Goal: Register for event/course

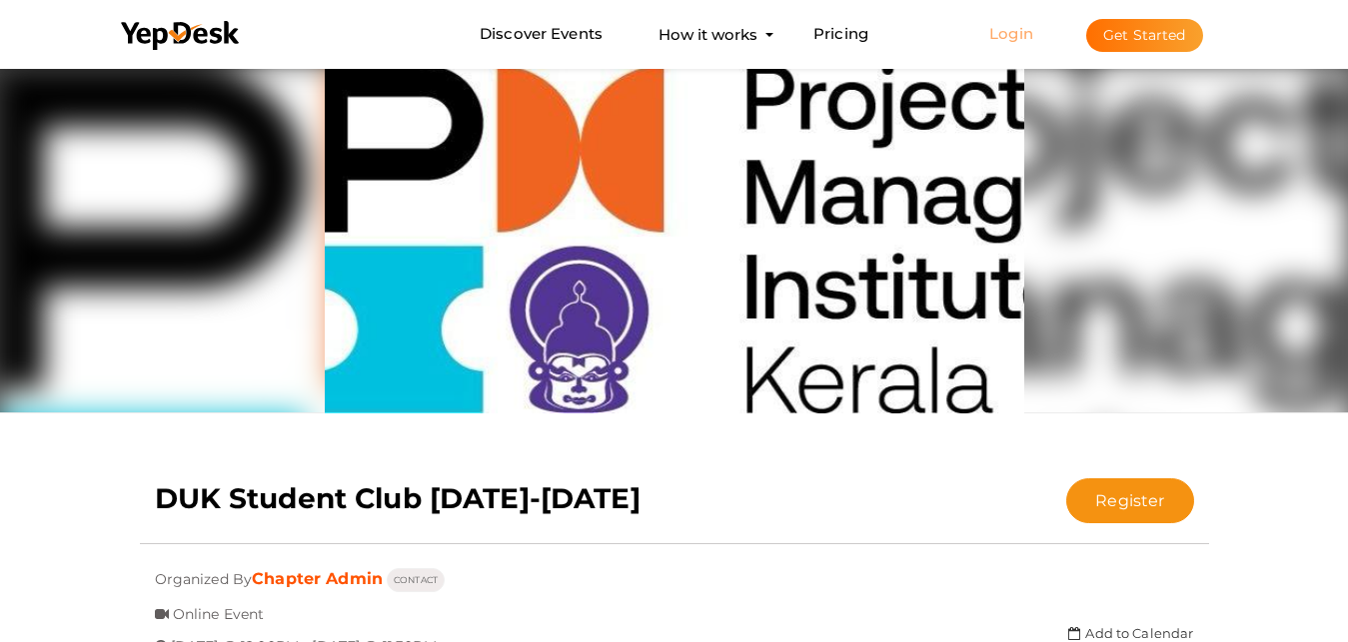
click at [1012, 33] on link "Login" at bounding box center [1011, 33] width 44 height 19
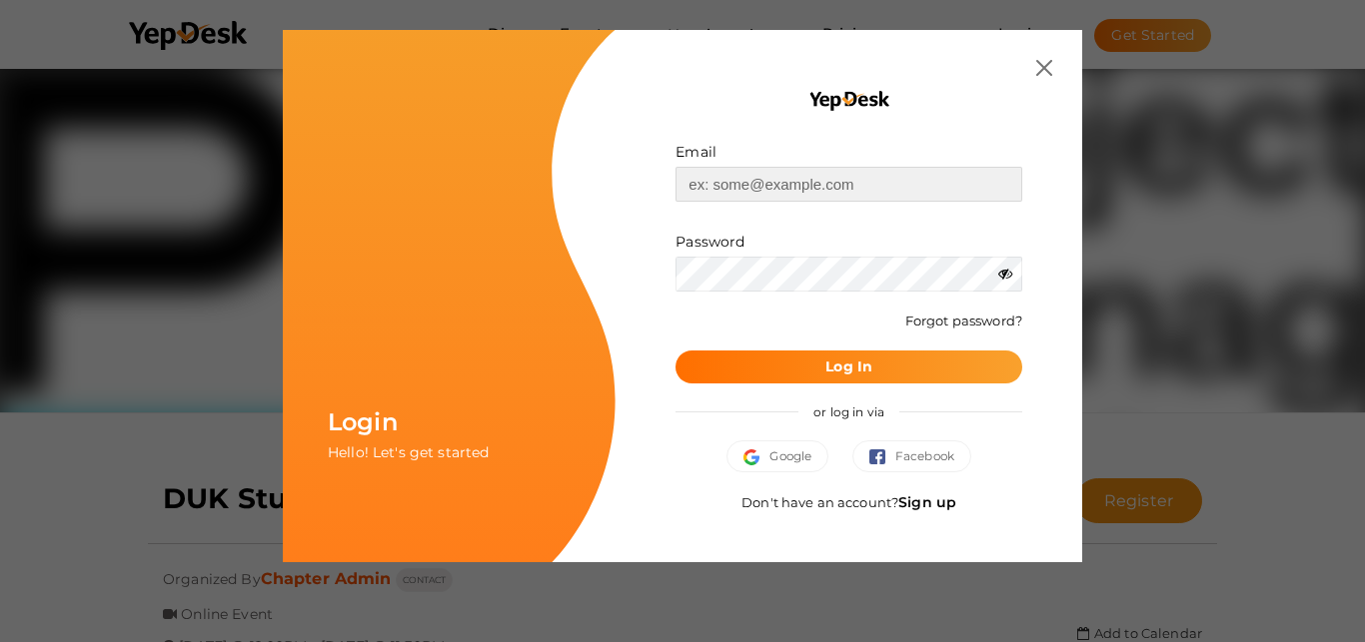
click at [807, 186] on input "text" at bounding box center [848, 184] width 347 height 35
type input "[PERSON_NAME][EMAIL_ADDRESS][PERSON_NAME][DOMAIN_NAME]"
click at [796, 372] on button "Log In" at bounding box center [848, 367] width 347 height 33
click at [1011, 277] on icon at bounding box center [1005, 274] width 14 height 14
click at [881, 369] on button "Log In" at bounding box center [848, 367] width 347 height 33
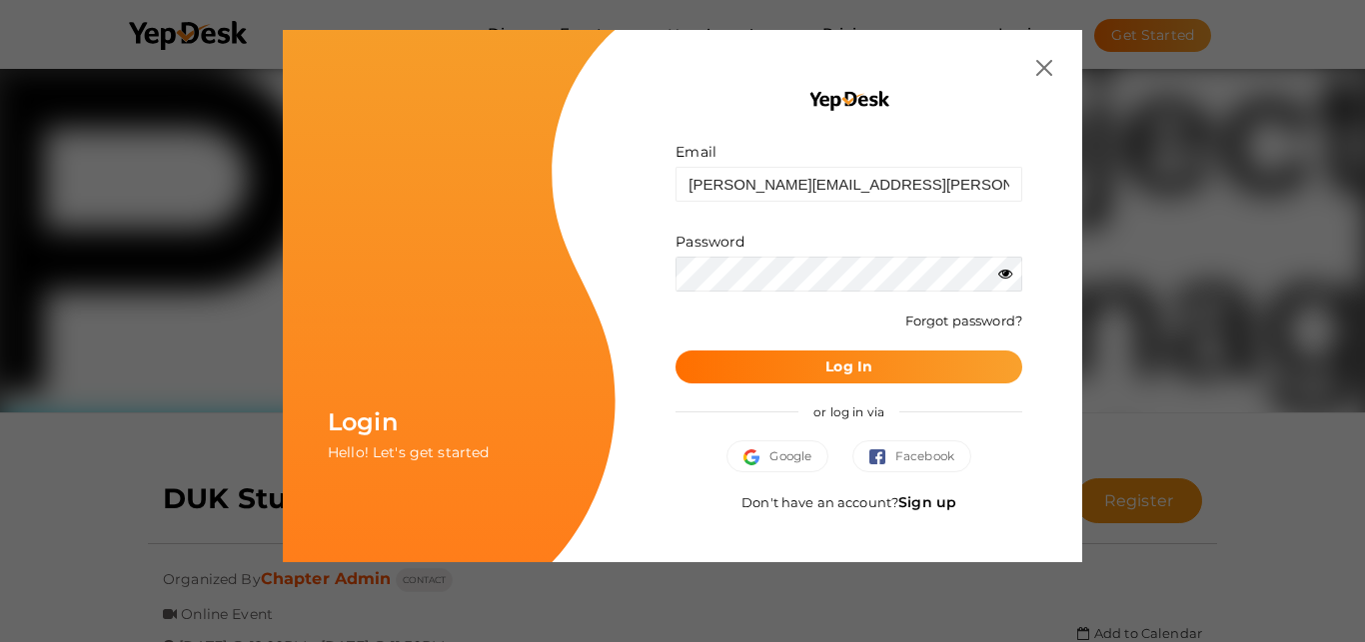
click at [1036, 69] on img at bounding box center [1044, 68] width 16 height 16
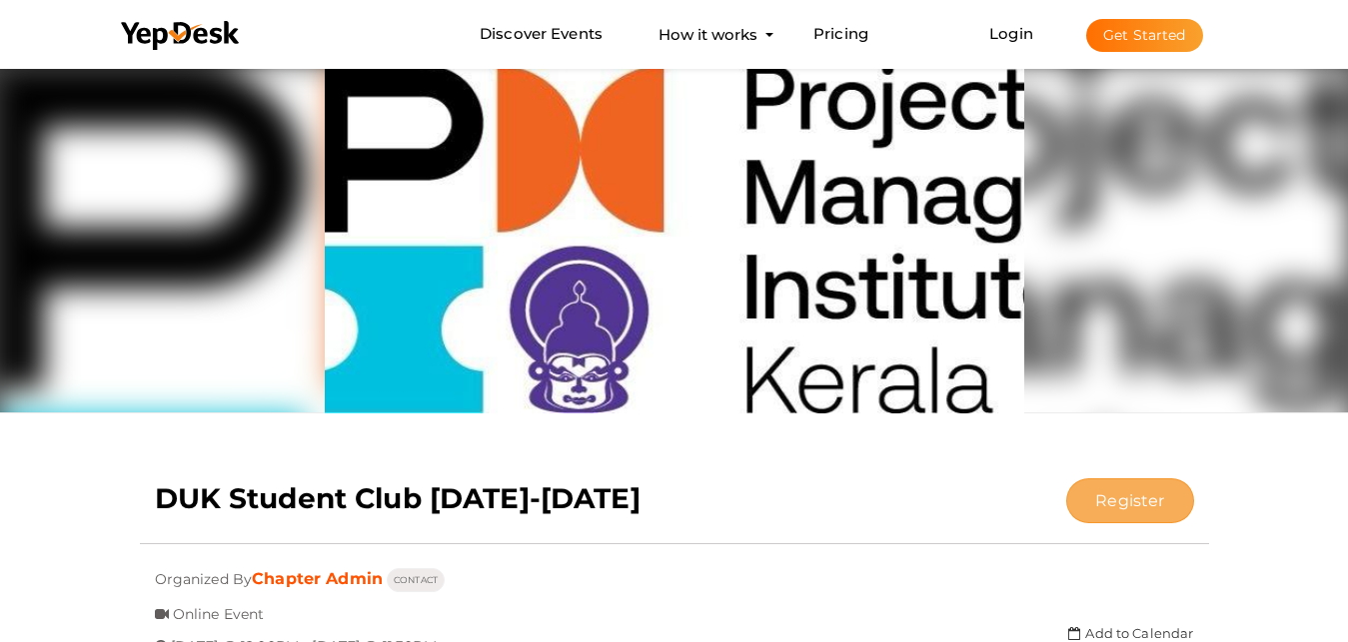
click at [1110, 503] on button "Register" at bounding box center [1129, 501] width 127 height 45
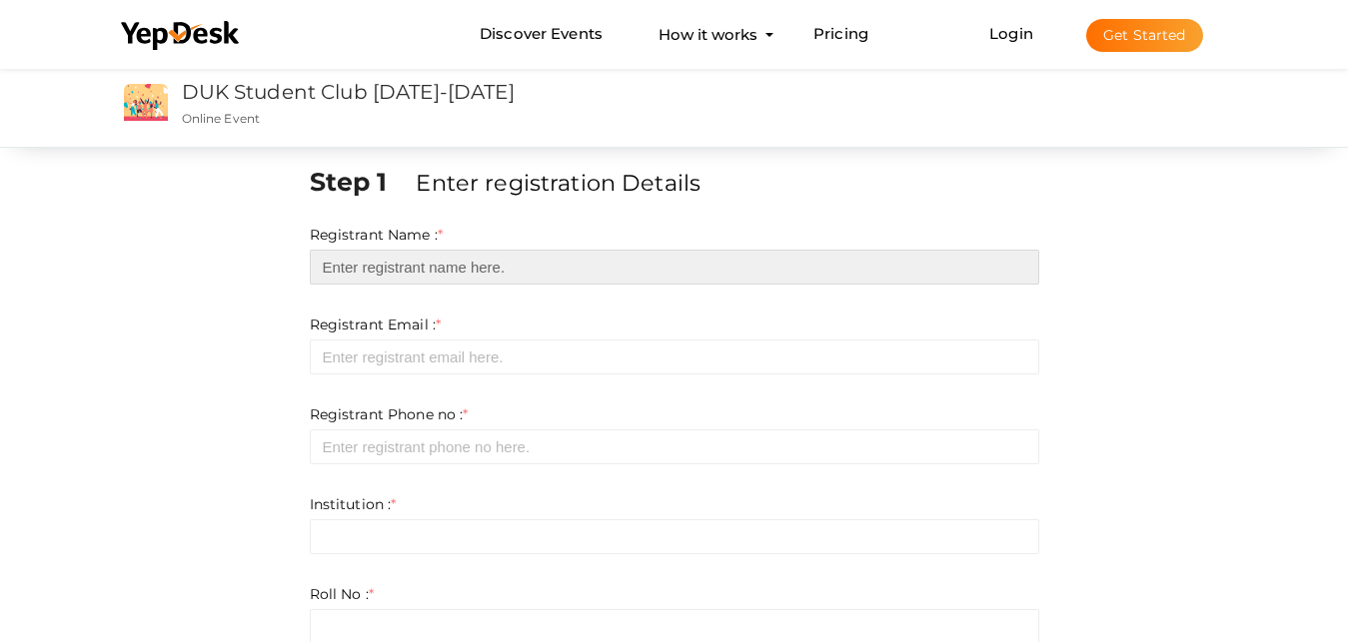
click at [477, 265] on input "text" at bounding box center [674, 267] width 729 height 35
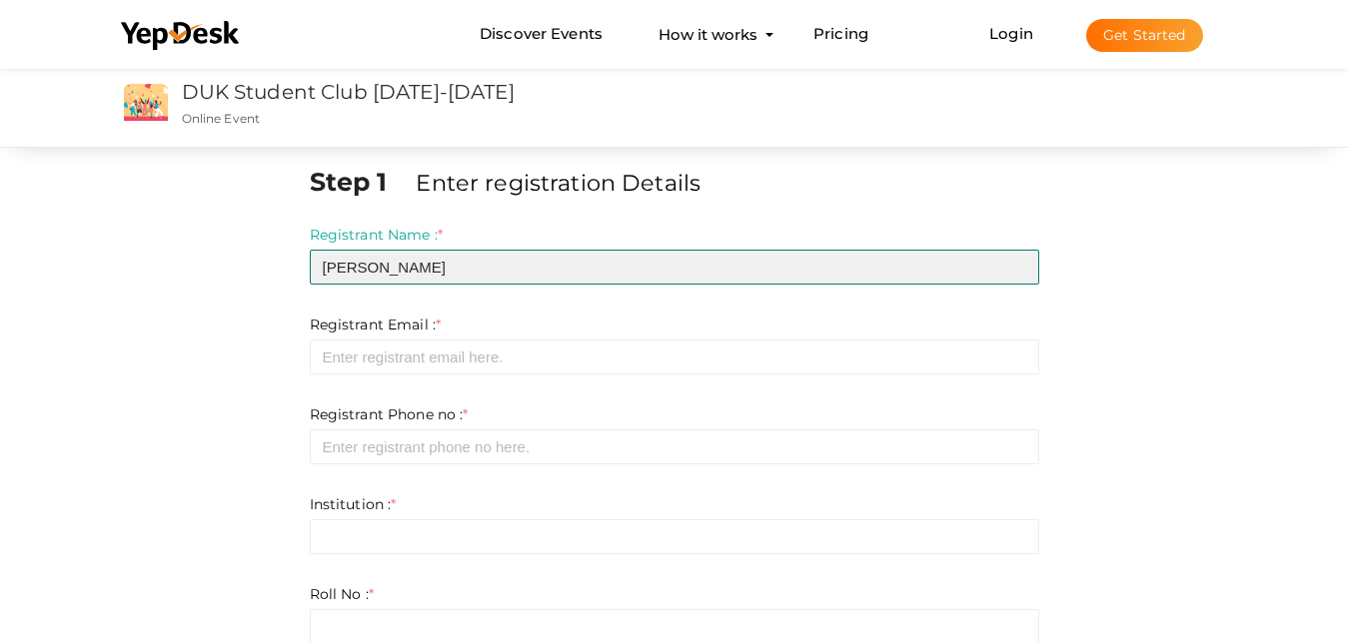
type input "[PERSON_NAME]"
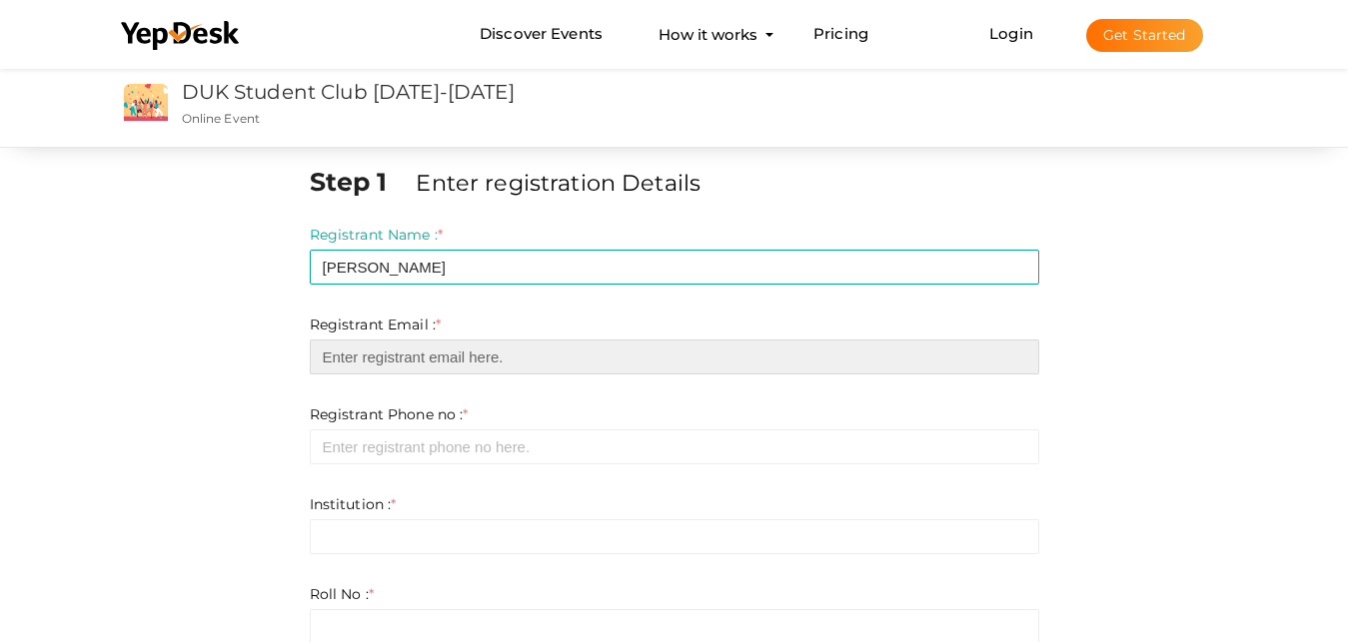
click at [399, 358] on input "email" at bounding box center [674, 357] width 729 height 35
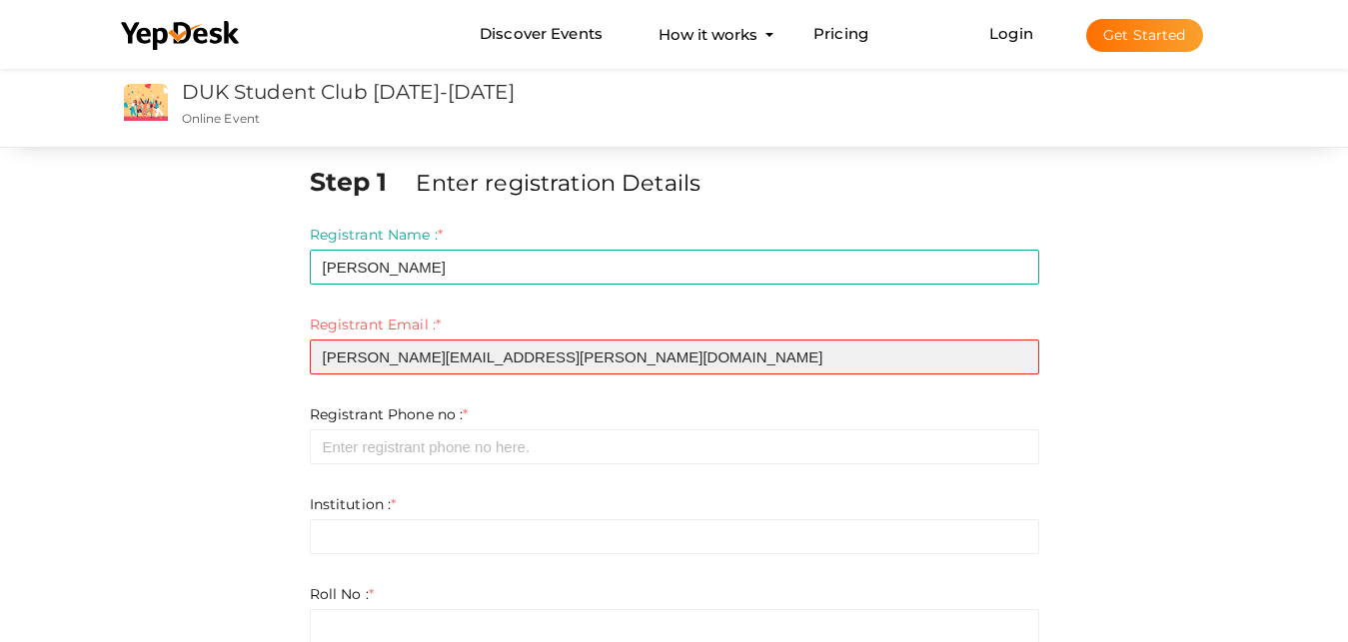
type input "[PERSON_NAME][EMAIL_ADDRESS][PERSON_NAME][DOMAIN_NAME]"
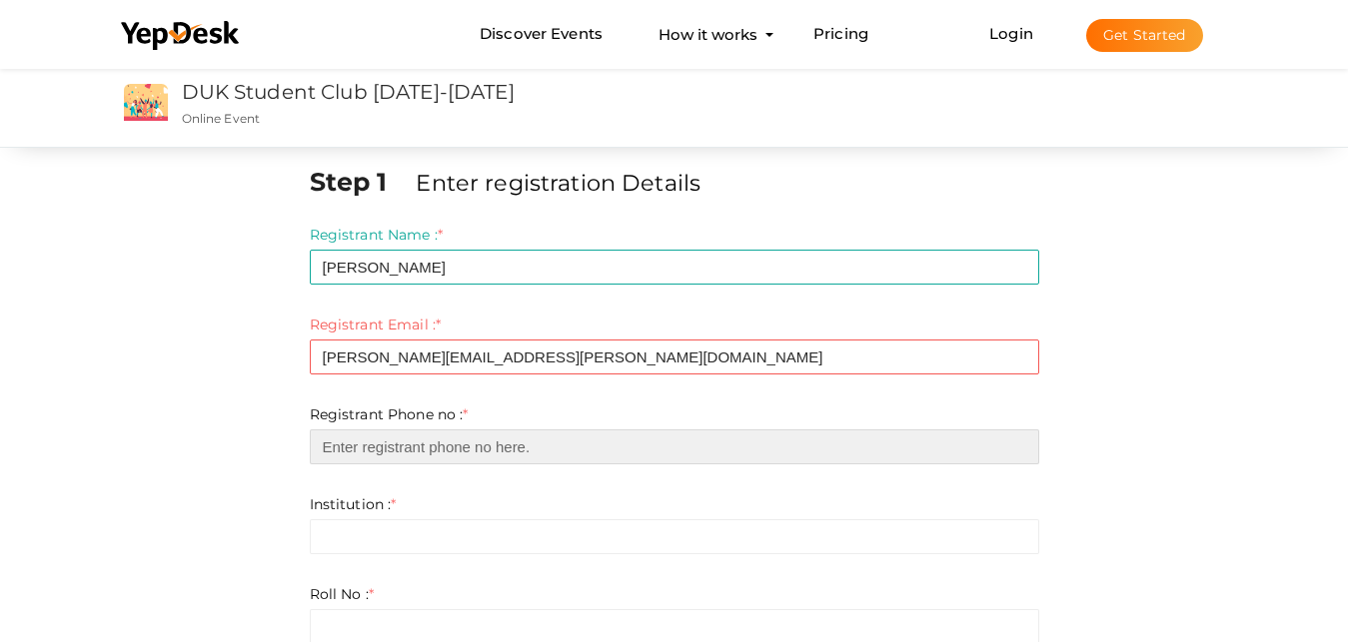
click at [377, 451] on input "number" at bounding box center [674, 447] width 729 height 35
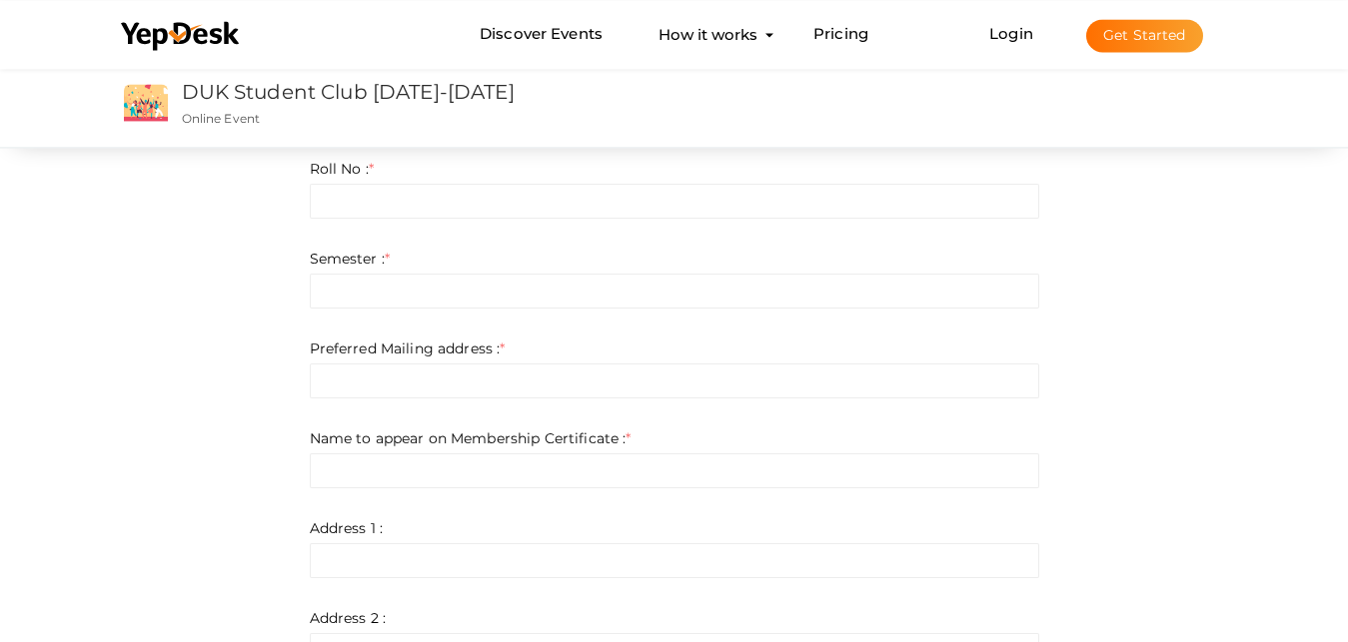
click at [731, 419] on form "Registrant Name : * [PERSON_NAME] Required. Invalid email Invalid phone number …" at bounding box center [674, 393] width 729 height 1270
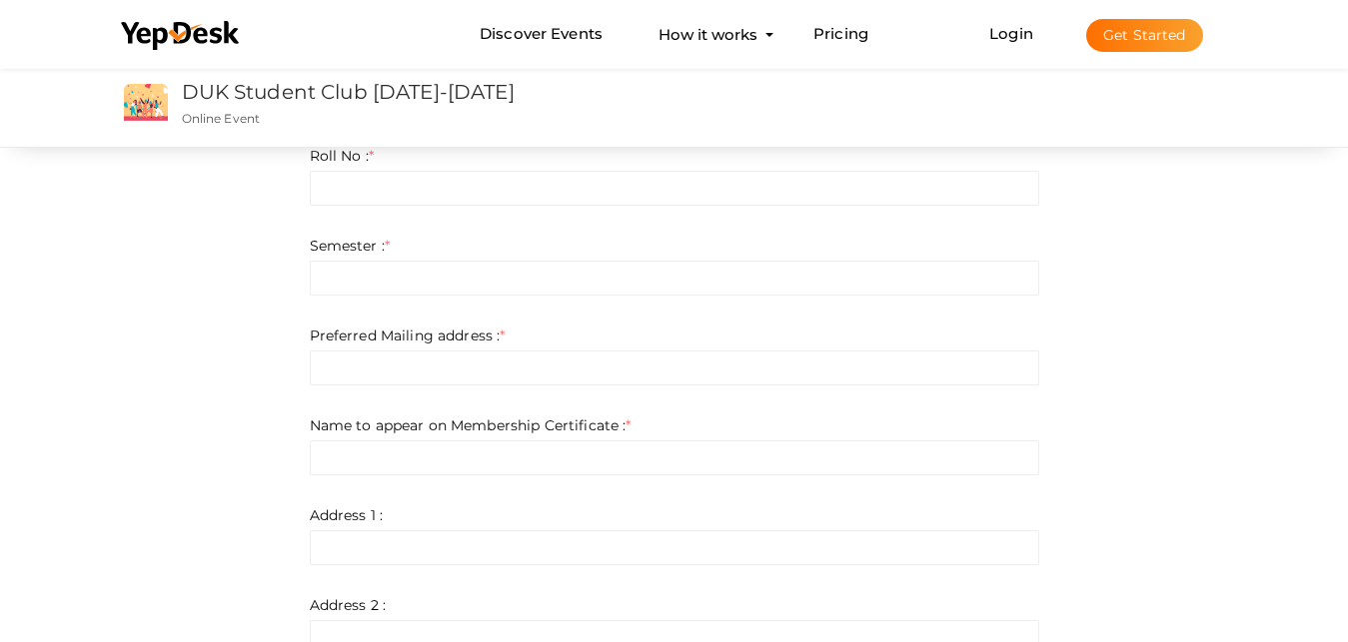
click at [731, 419] on form "Registrant Name : * [PERSON_NAME] Required. Invalid email Invalid phone number …" at bounding box center [674, 380] width 729 height 1270
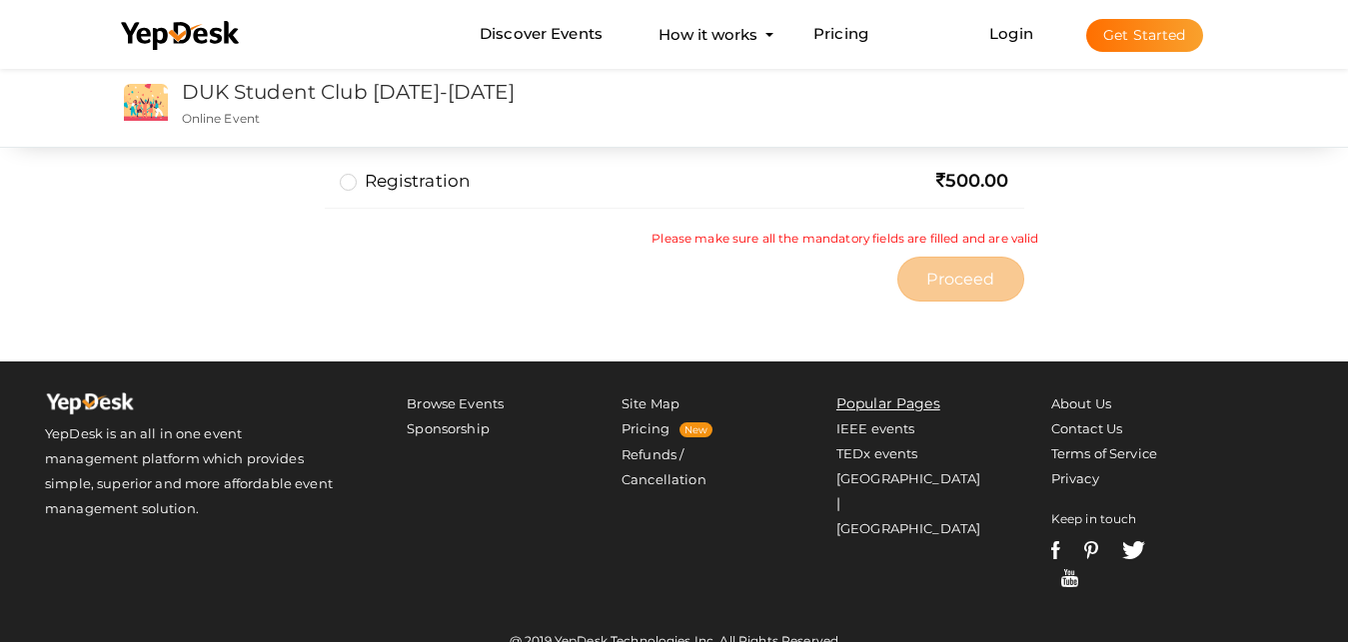
click at [443, 380] on div "YepDesk is an all in one event management platform which provides simple, super…" at bounding box center [674, 497] width 1348 height 271
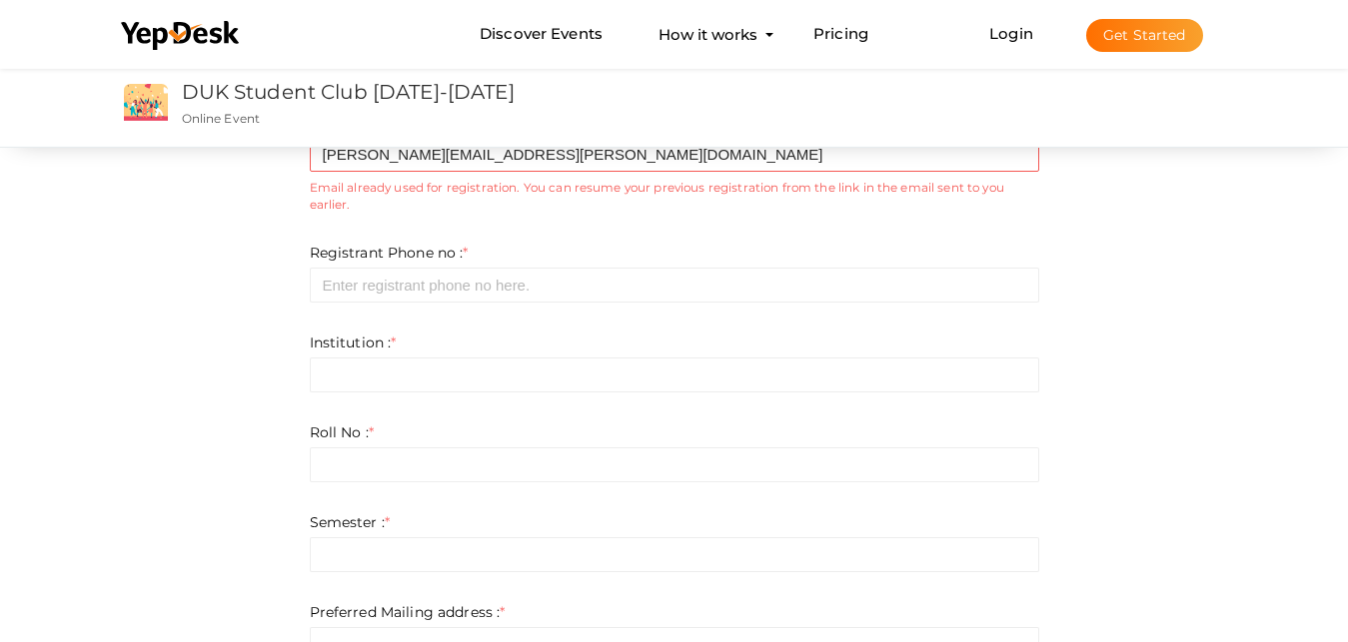
scroll to position [199, 0]
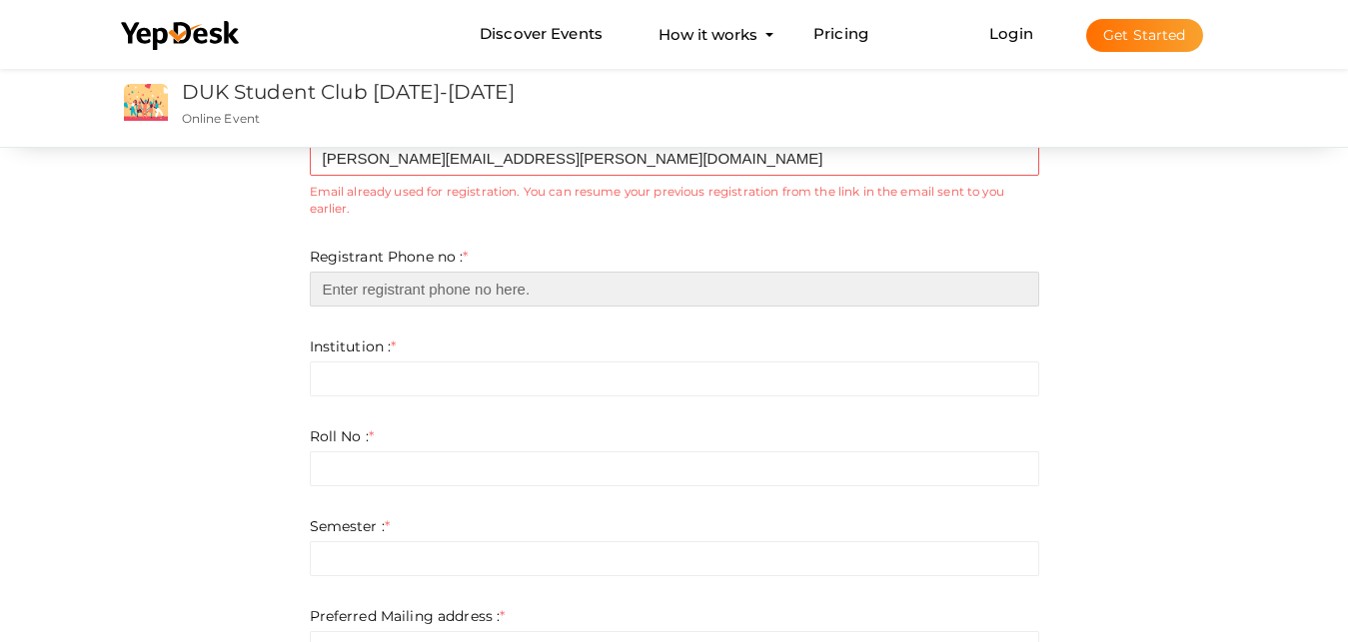
click at [425, 294] on input "number" at bounding box center [674, 289] width 729 height 35
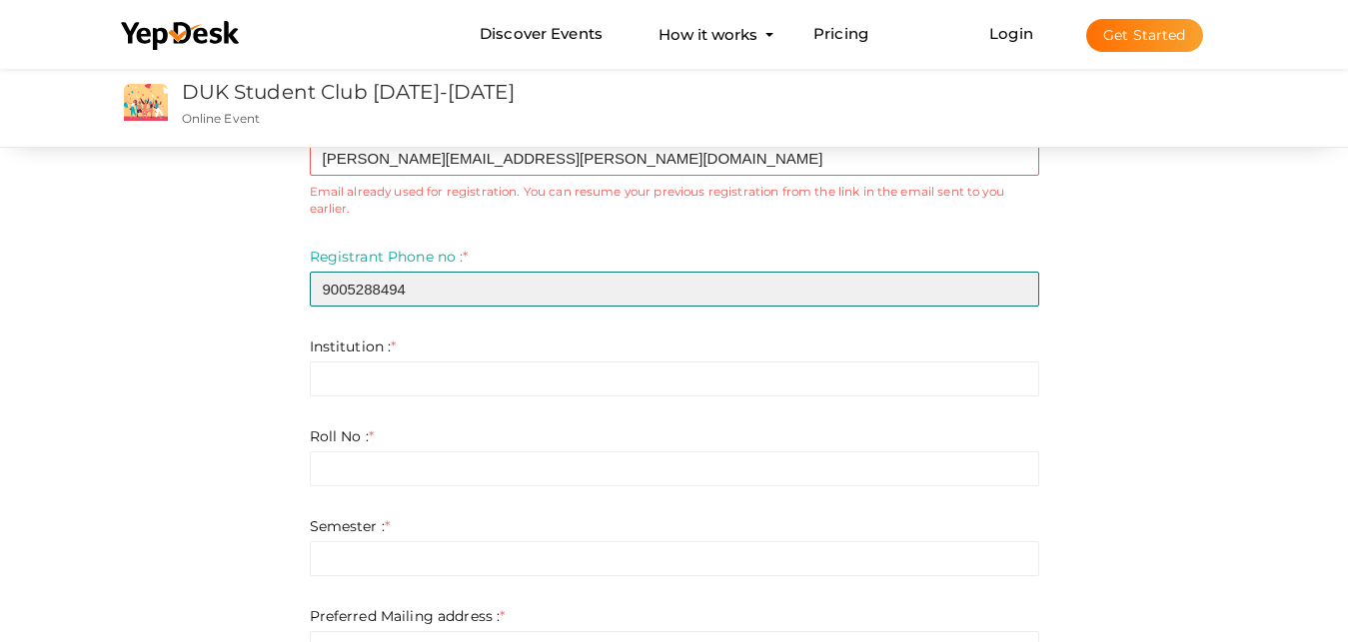
type input "9005288494"
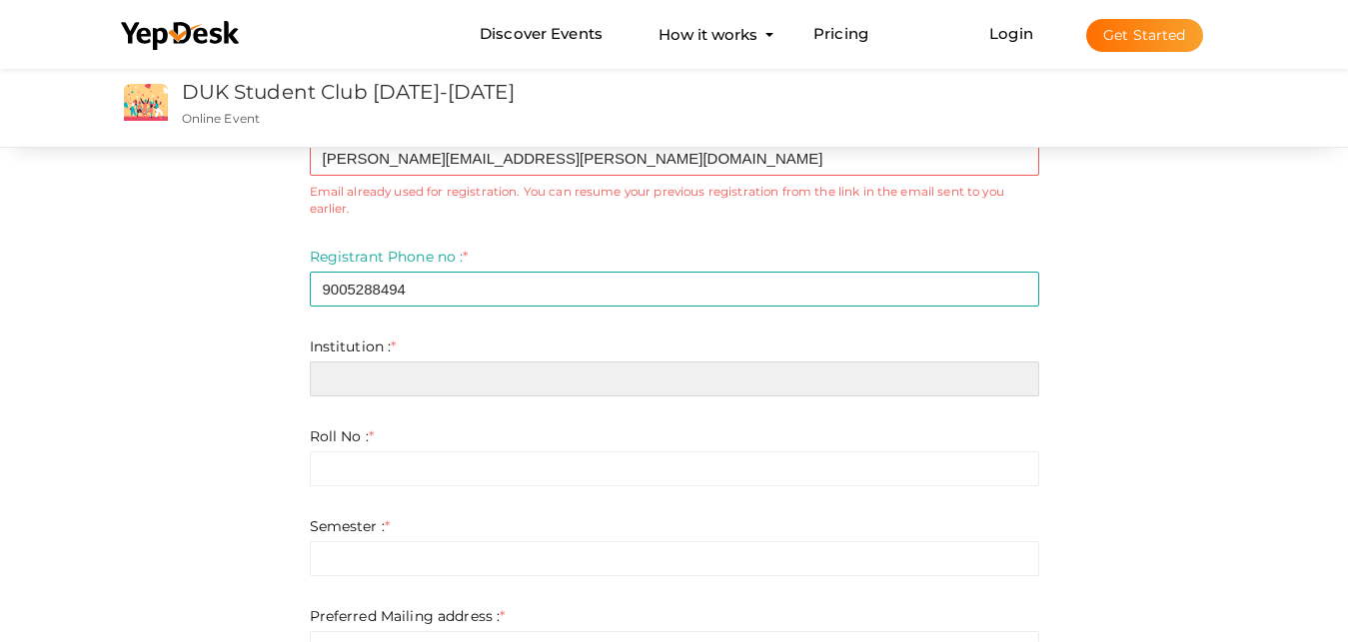
click at [401, 383] on input "text" at bounding box center [674, 379] width 729 height 35
type input "k"
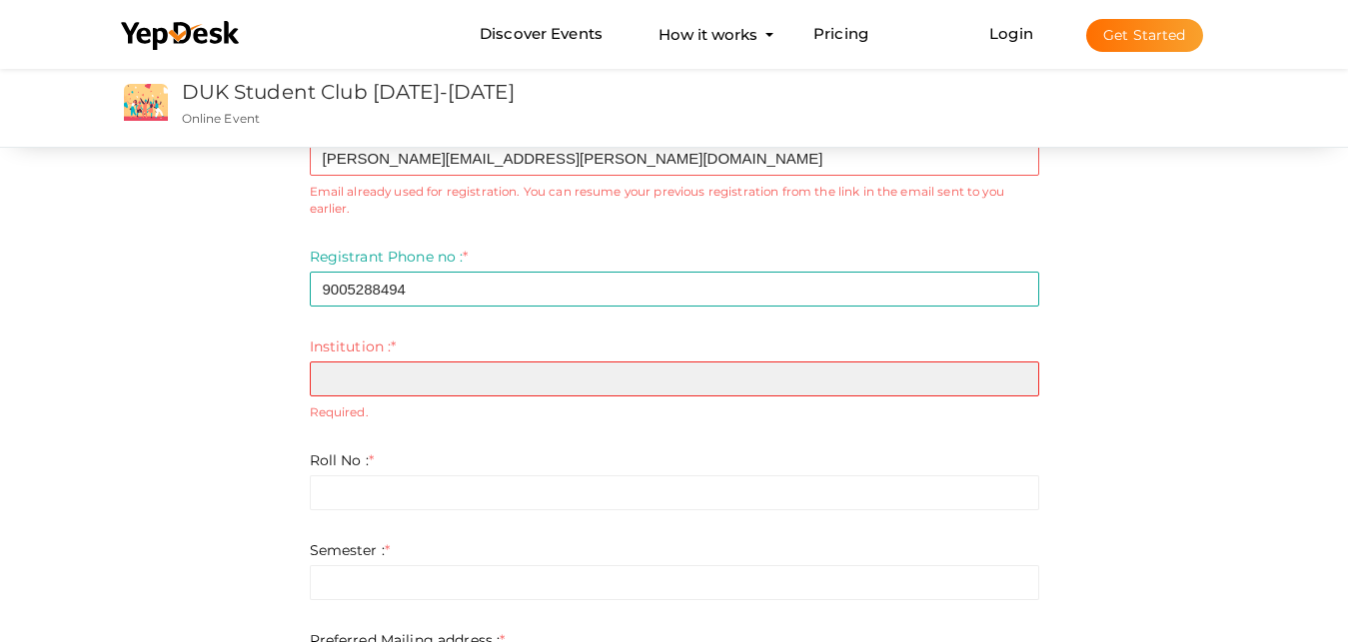
type input "D"
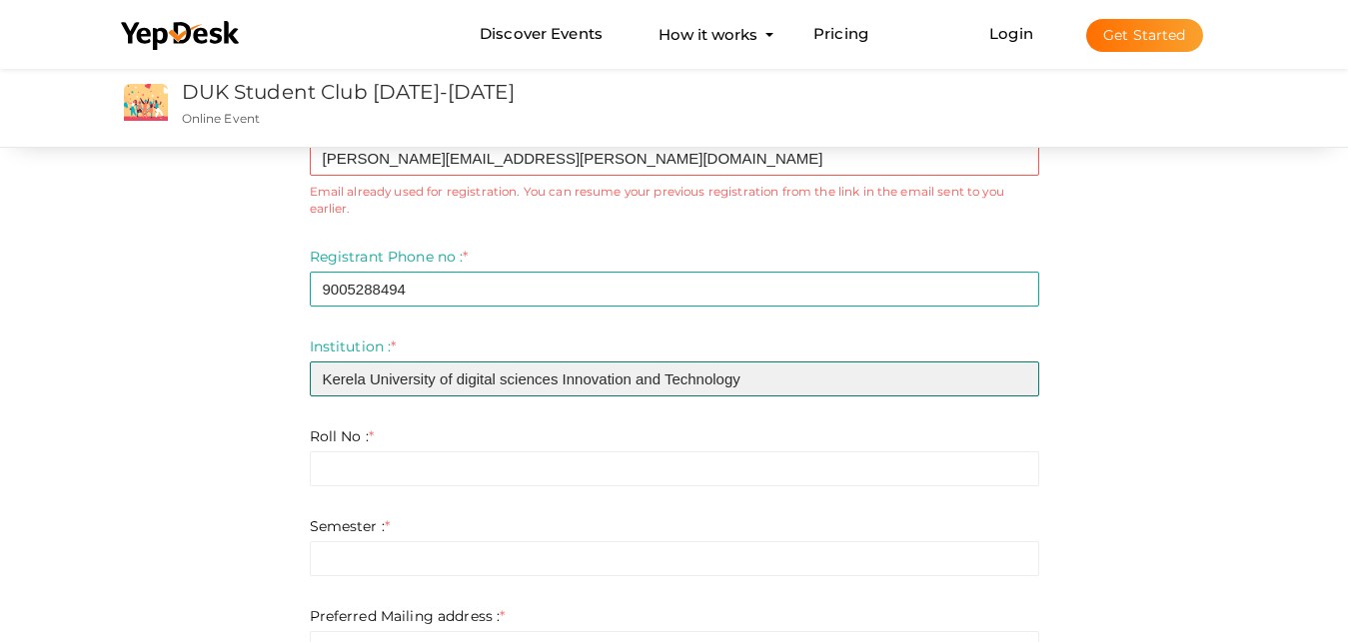
type input "Kerela University of digital sciences Innovation and Technology"
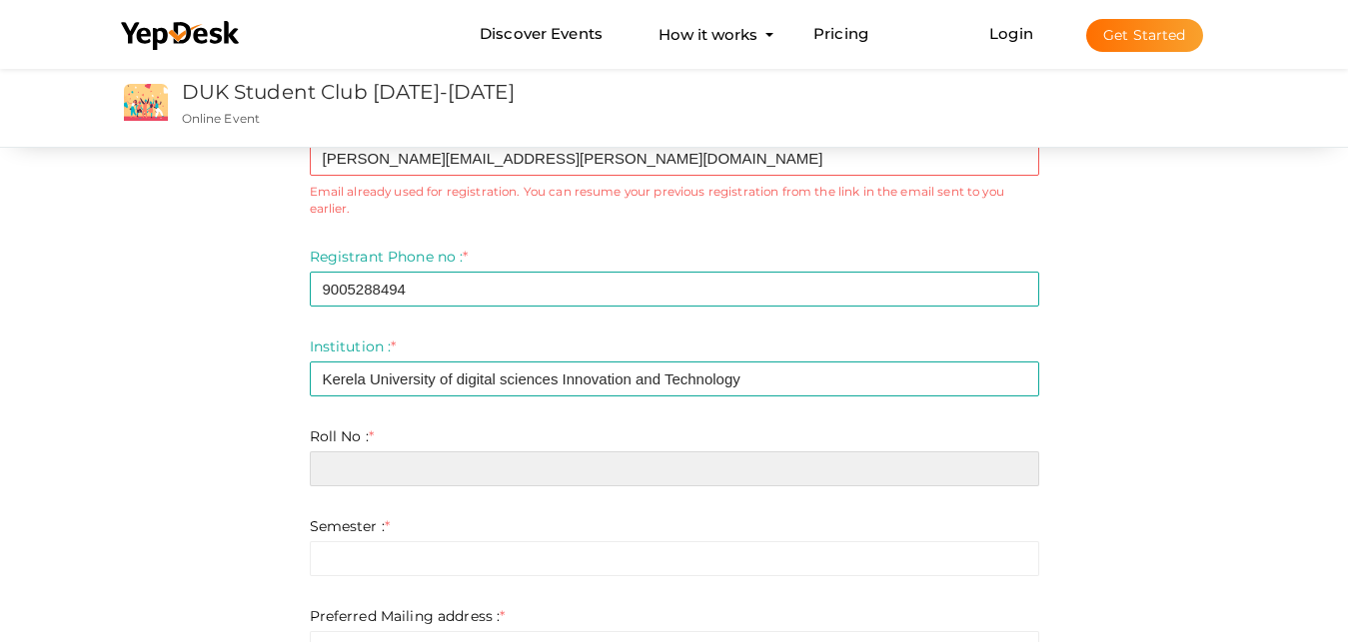
click at [478, 457] on input "text" at bounding box center [674, 469] width 729 height 35
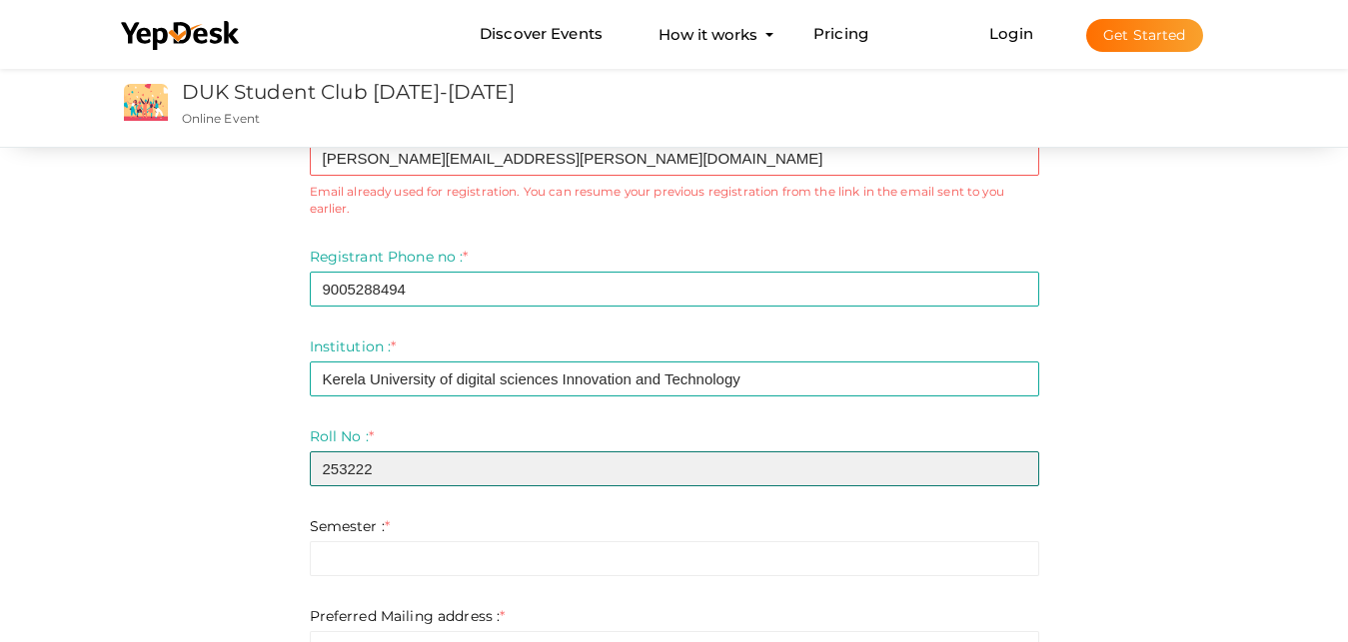
type input "253222"
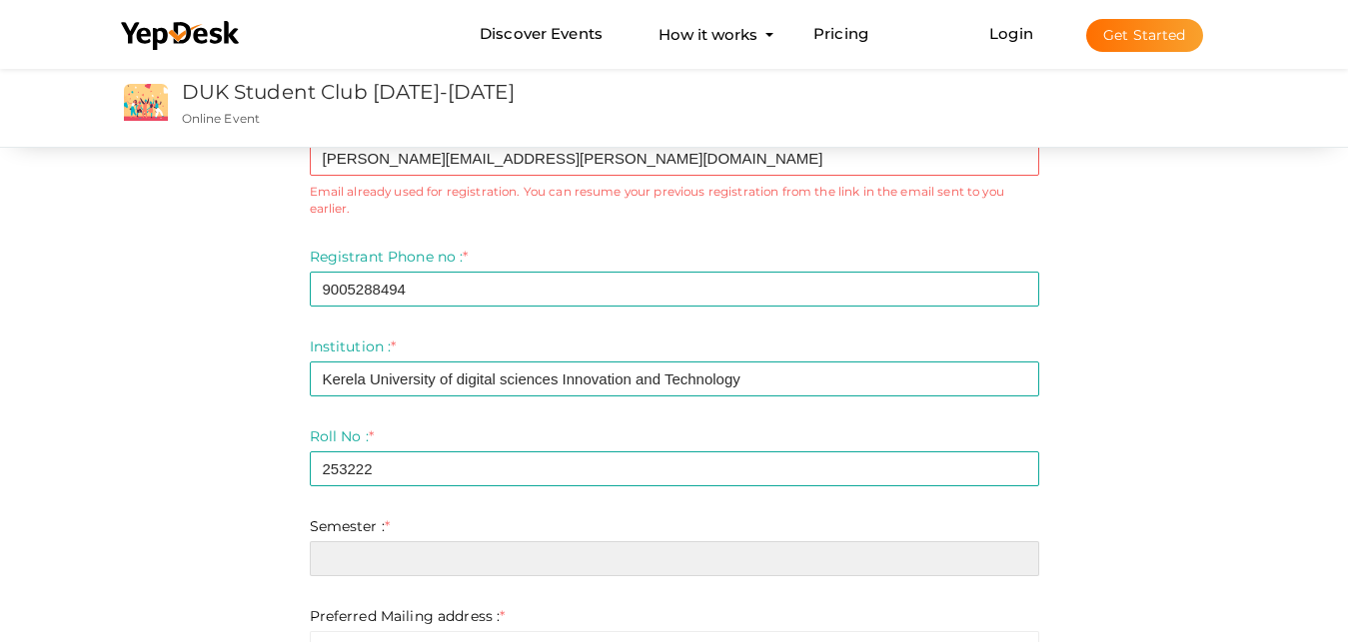
click at [371, 557] on input "text" at bounding box center [674, 558] width 729 height 35
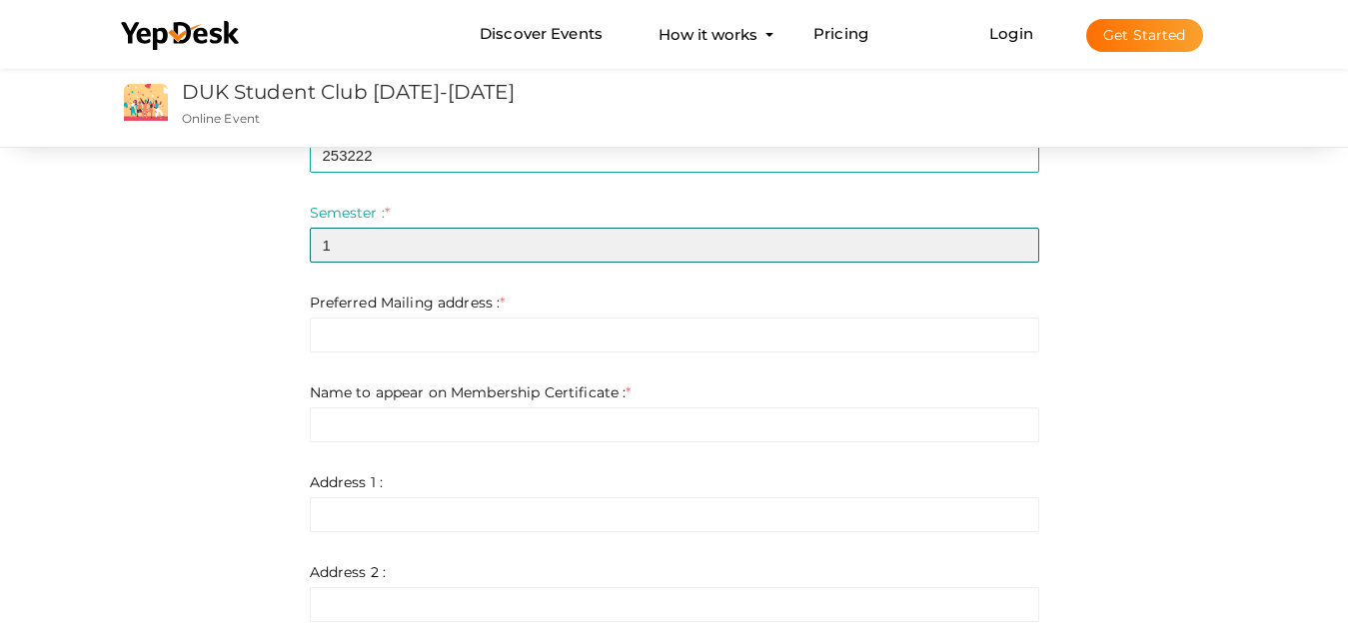
scroll to position [518, 0]
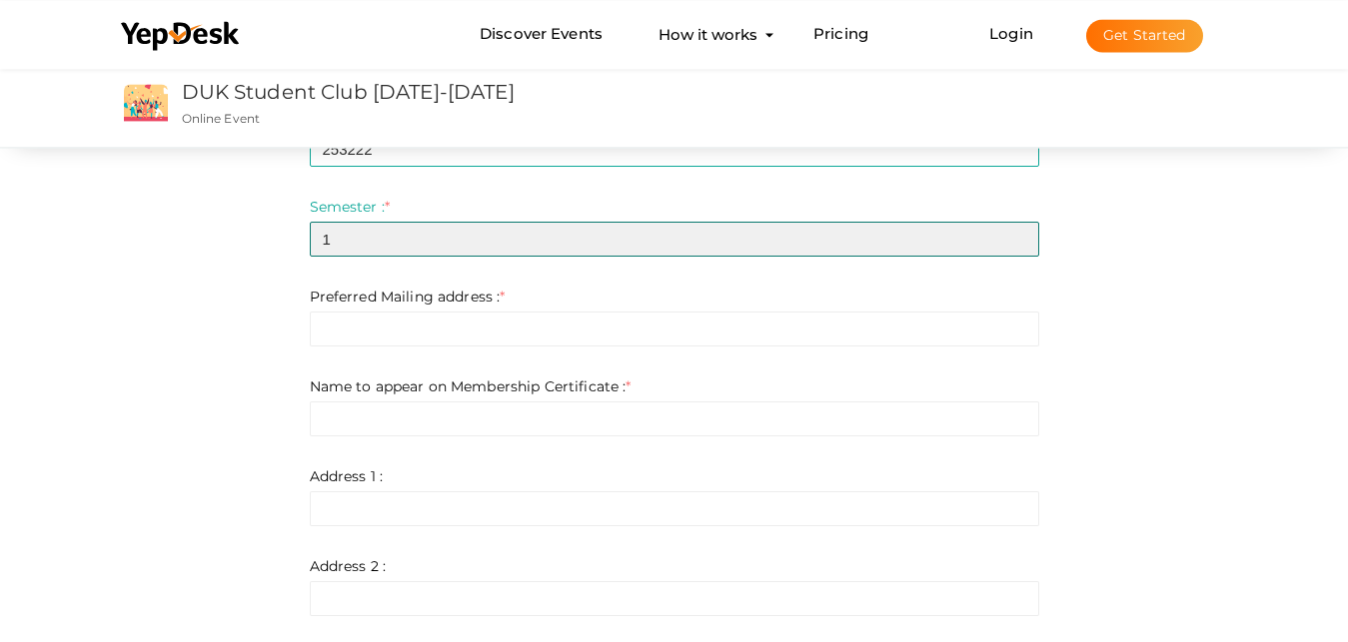
type input "1"
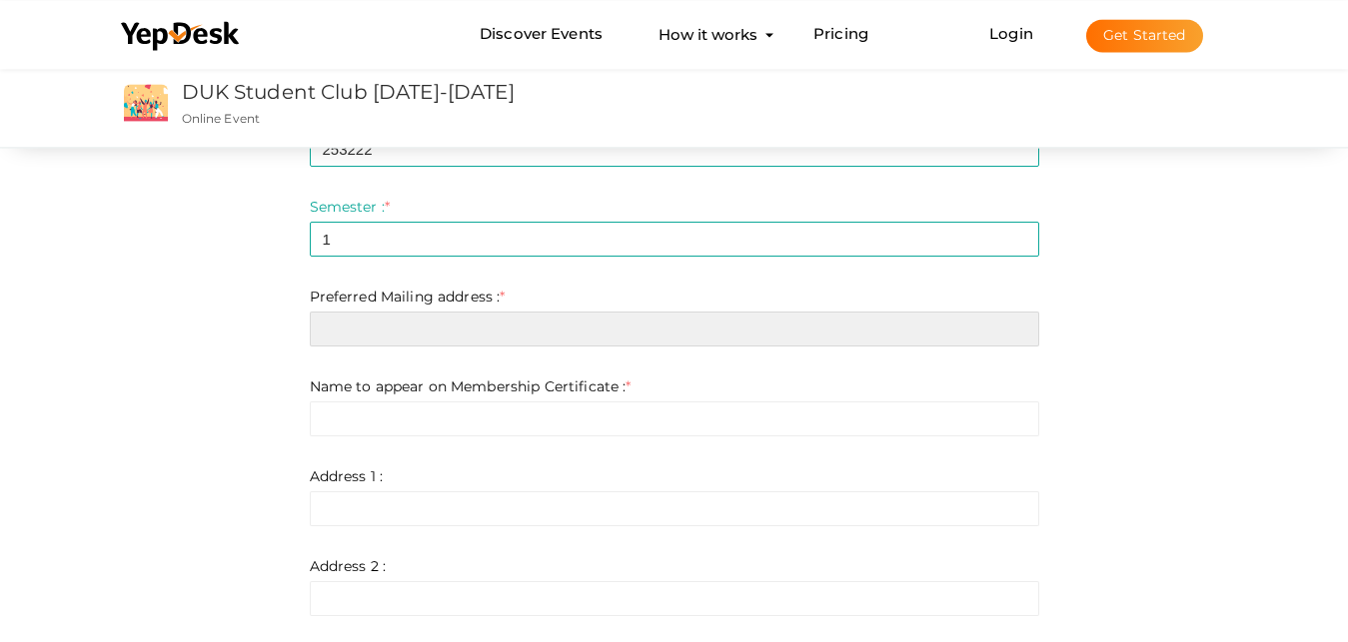
click at [342, 329] on input "text" at bounding box center [674, 329] width 729 height 35
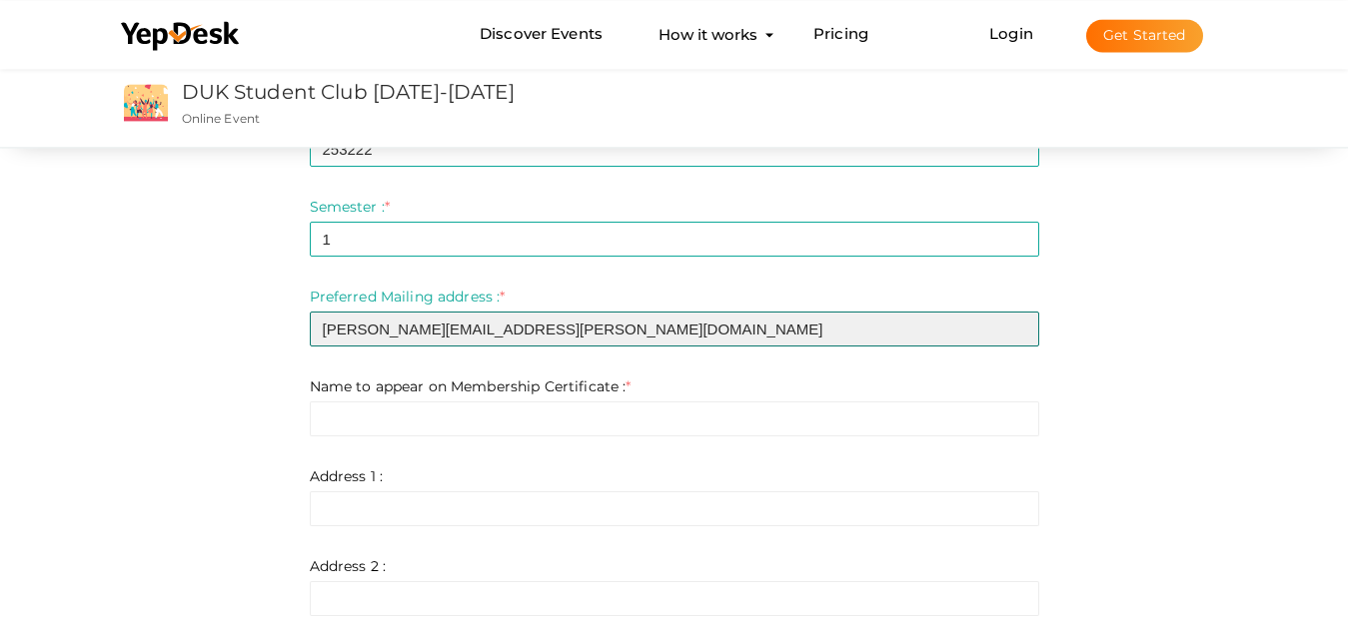
type input "[PERSON_NAME][EMAIL_ADDRESS][PERSON_NAME][DOMAIN_NAME]"
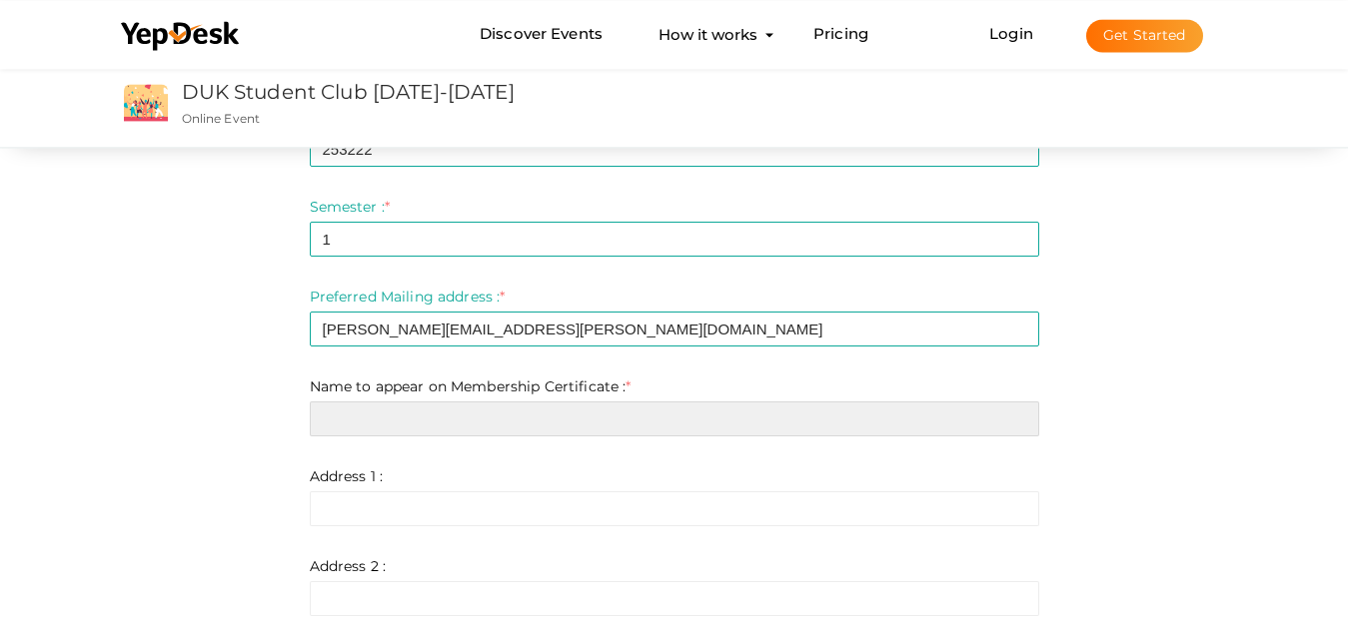
click at [323, 416] on input "text" at bounding box center [674, 419] width 729 height 35
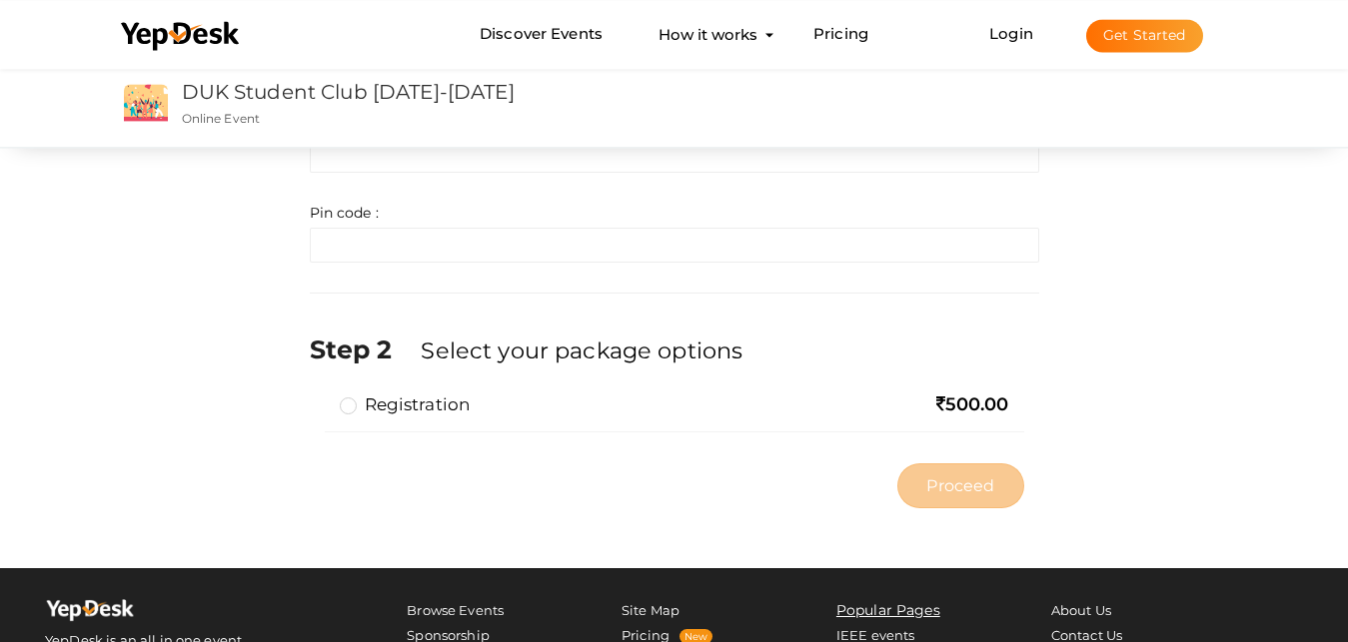
scroll to position [1272, 0]
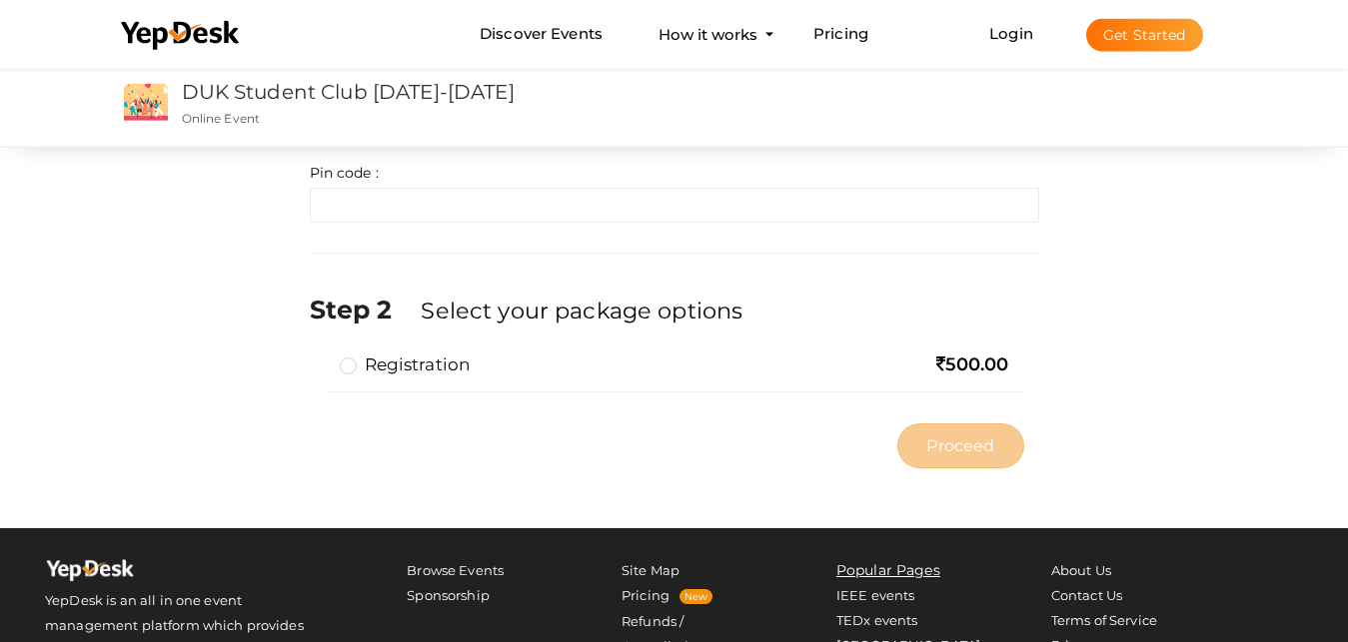
type input "[PERSON_NAME]"
click at [348, 368] on label "Registration" at bounding box center [405, 365] width 131 height 24
click at [320, 357] on input "Registration" at bounding box center [320, 357] width 0 height 0
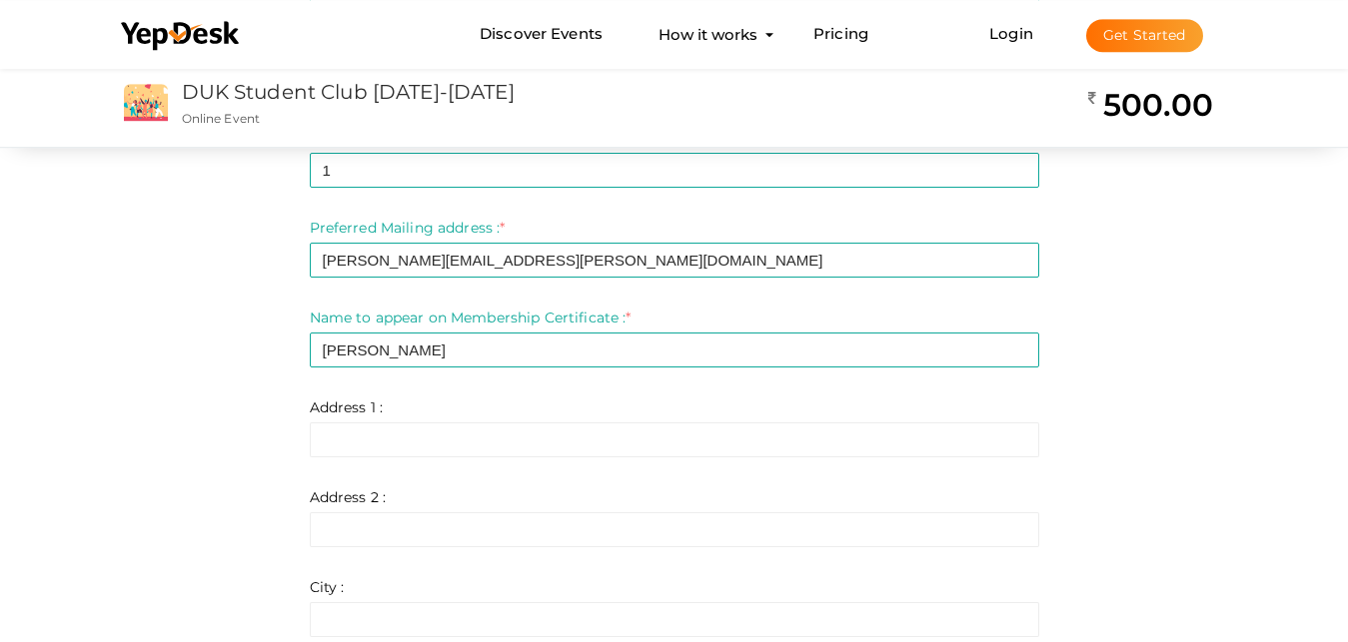
scroll to position [586, 0]
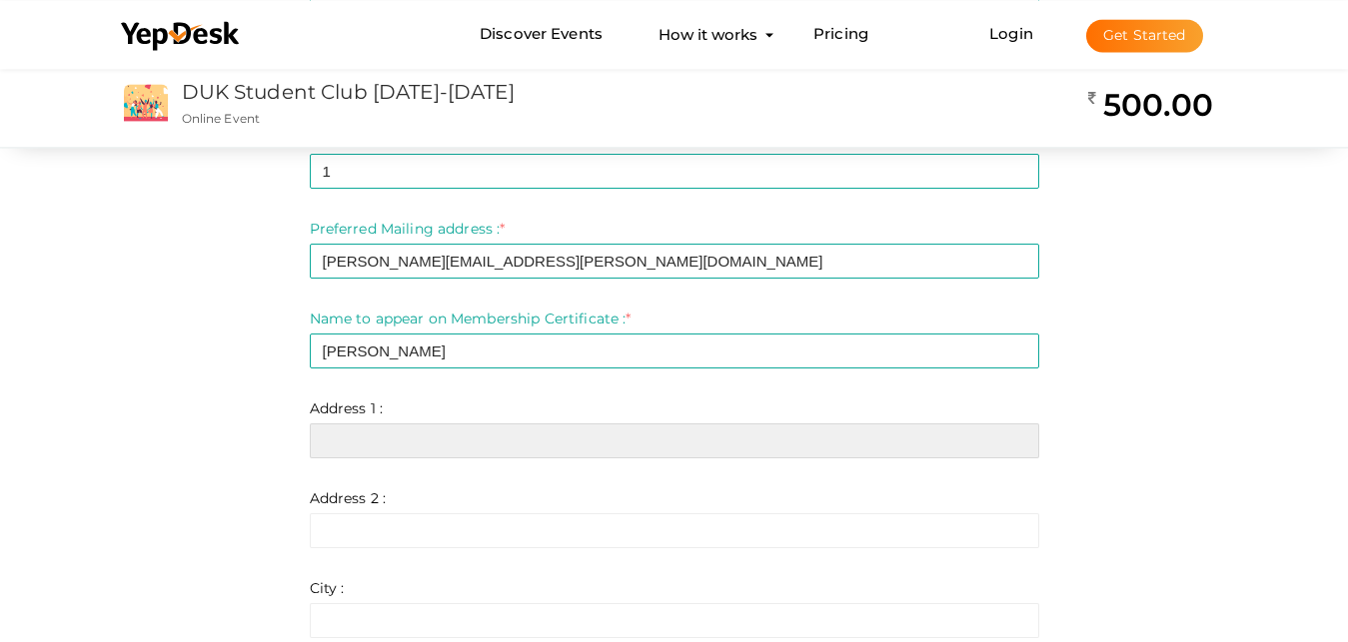
click at [379, 446] on input "text" at bounding box center [674, 441] width 729 height 35
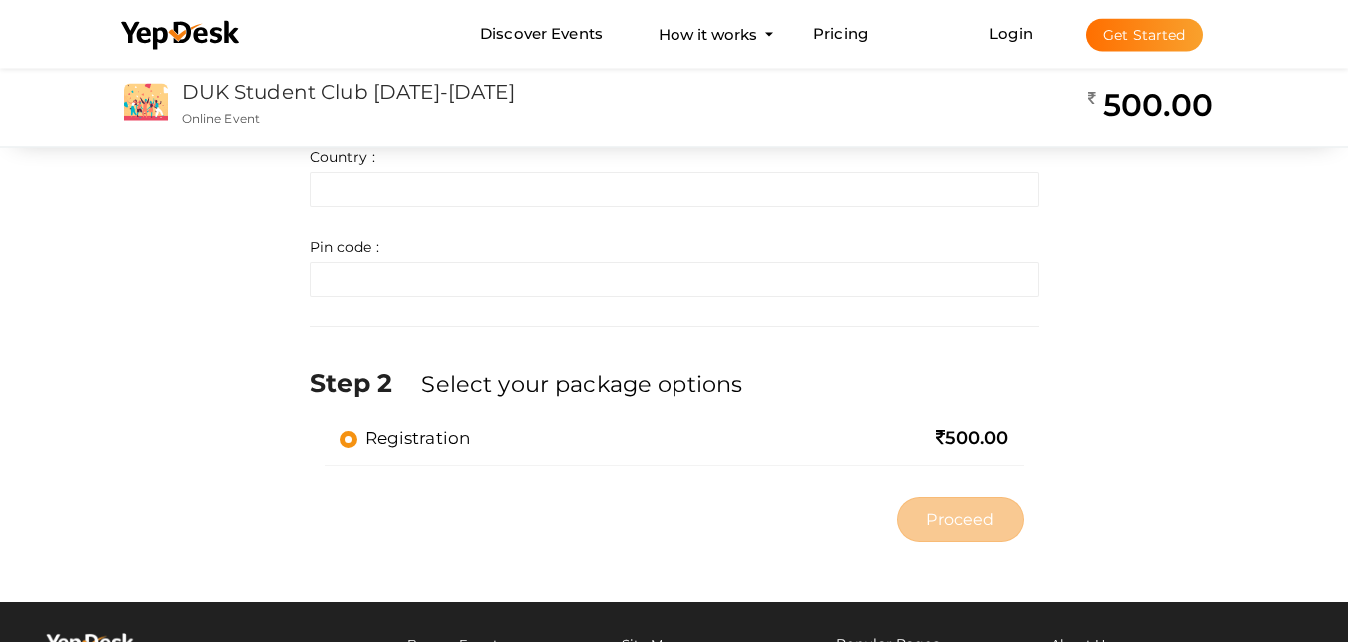
scroll to position [1191, 0]
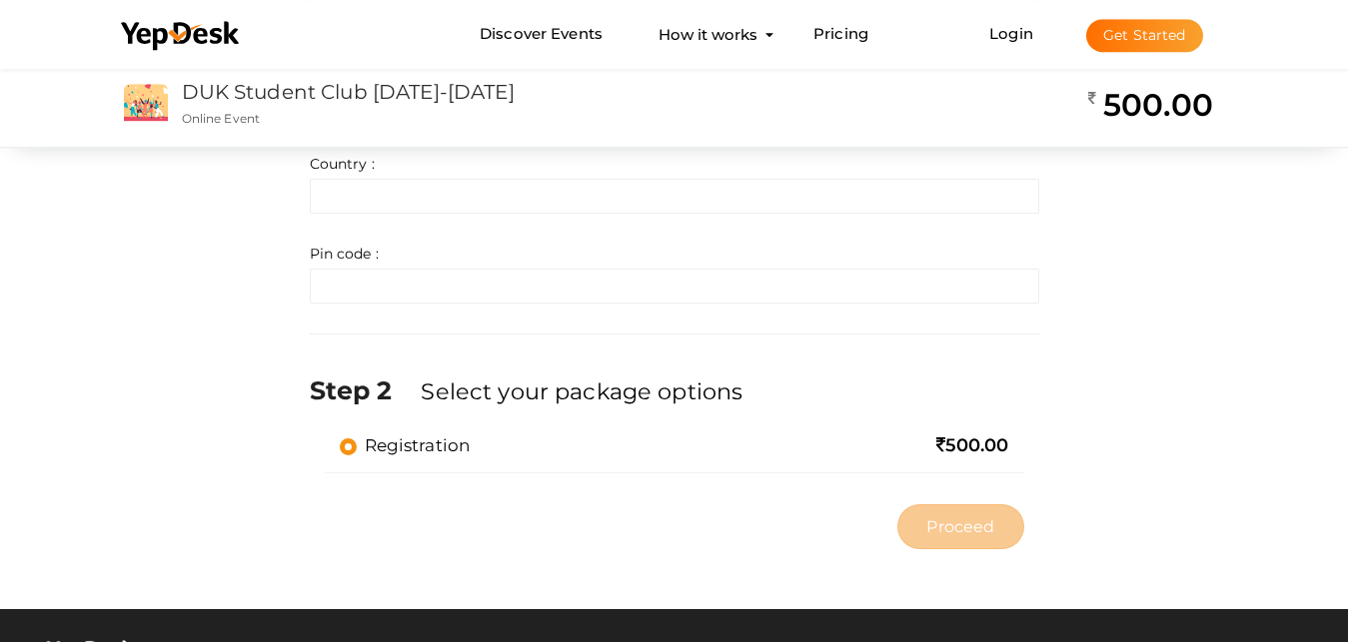
click at [966, 456] on span "500.00" at bounding box center [972, 446] width 73 height 22
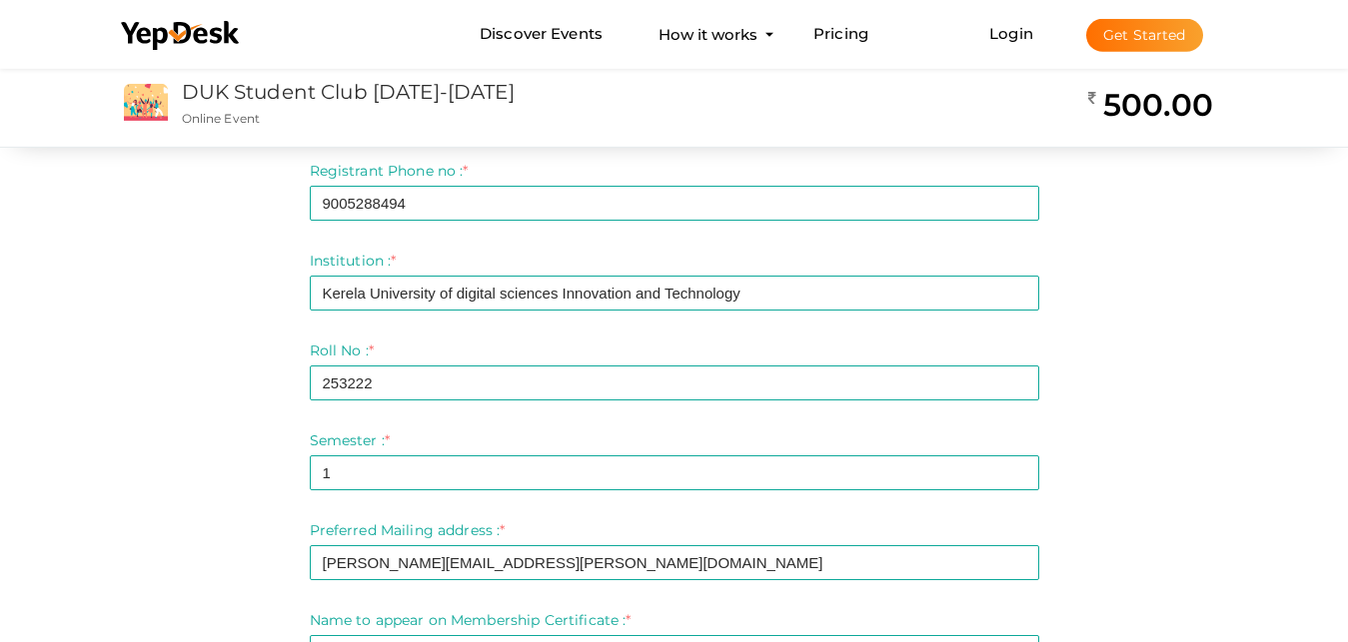
scroll to position [0, 0]
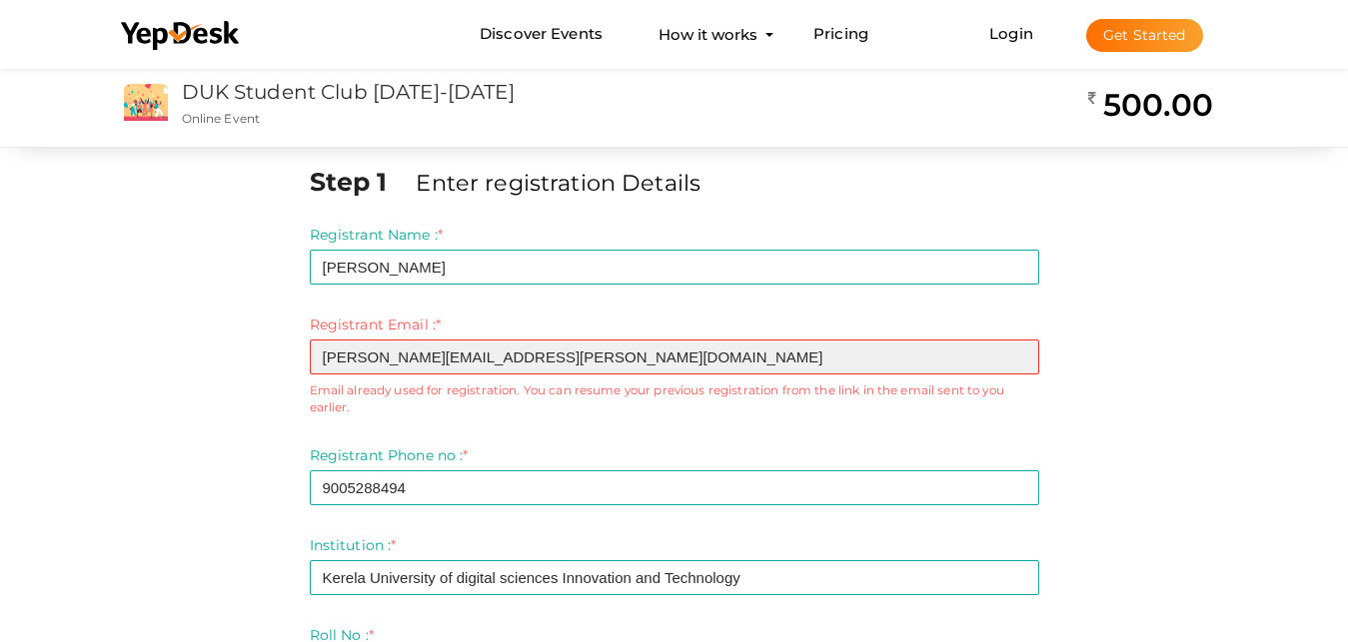
click at [510, 352] on input "[PERSON_NAME][EMAIL_ADDRESS][PERSON_NAME][DOMAIN_NAME]" at bounding box center [674, 357] width 729 height 35
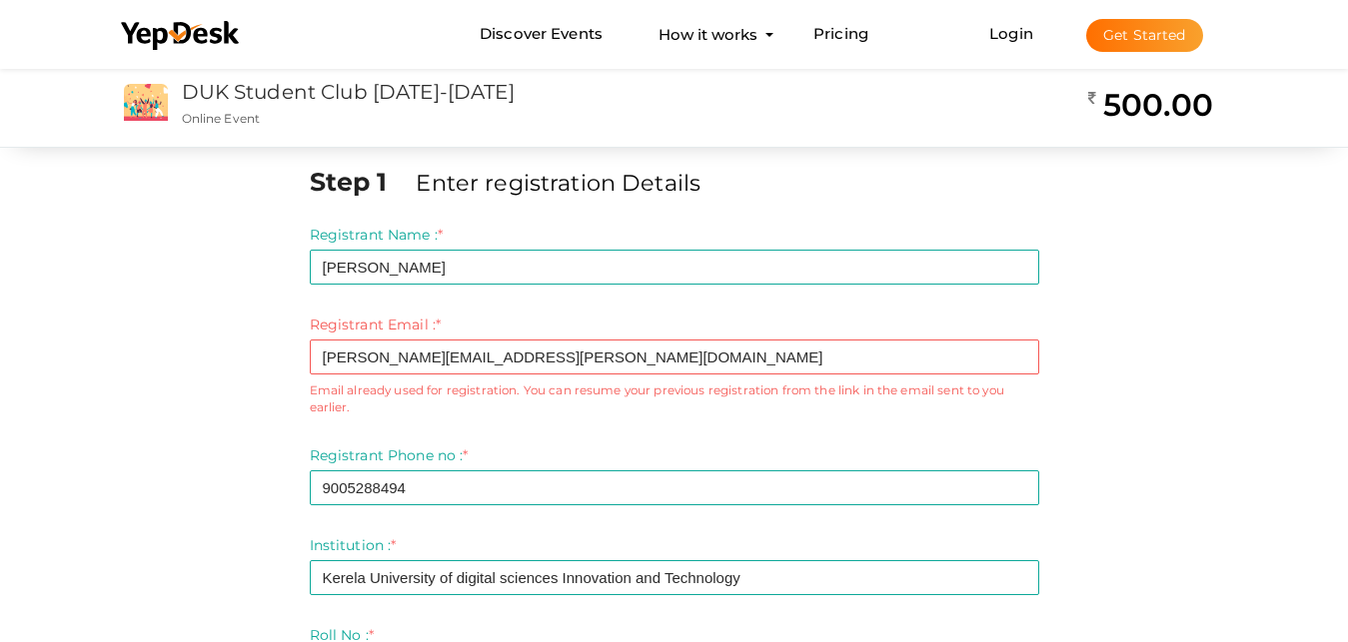
click at [830, 399] on small "Email already used for registration. You can resume your previous registration …" at bounding box center [674, 399] width 729 height 34
click at [1013, 24] on link "Login" at bounding box center [1011, 33] width 44 height 19
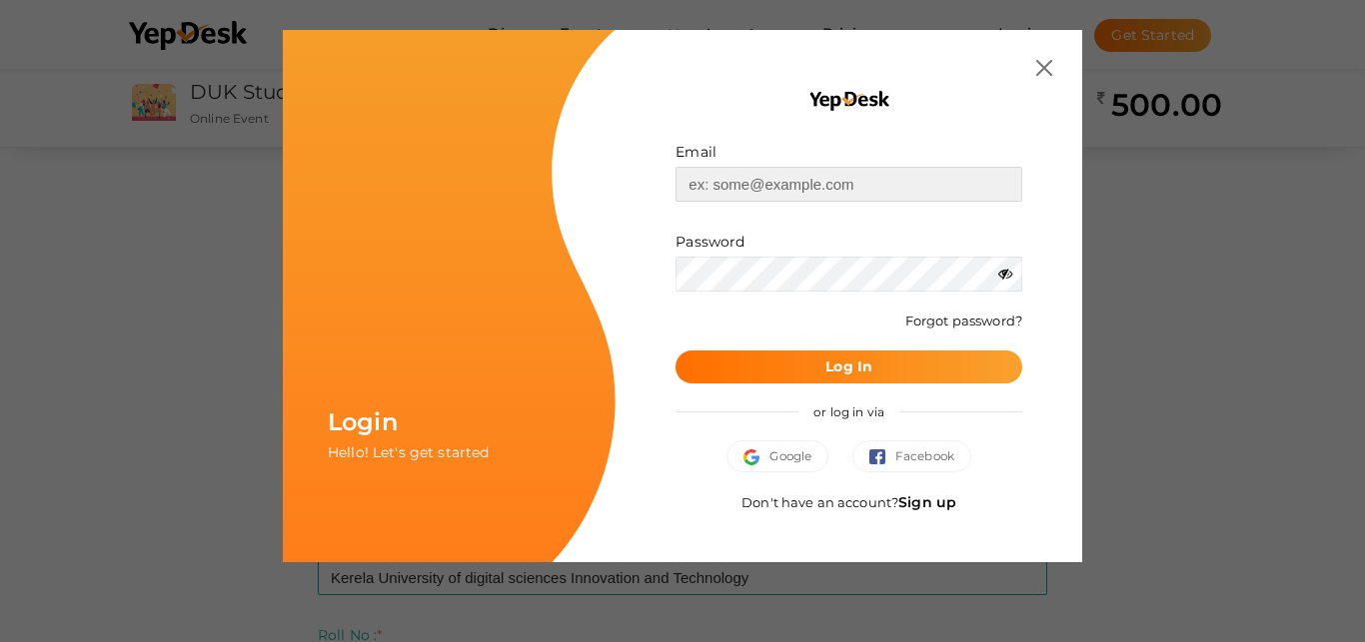
click at [826, 178] on input "text" at bounding box center [848, 184] width 347 height 35
type input "[PERSON_NAME][EMAIL_ADDRESS][PERSON_NAME][DOMAIN_NAME]"
click at [970, 321] on link "Forgot password?" at bounding box center [963, 321] width 117 height 16
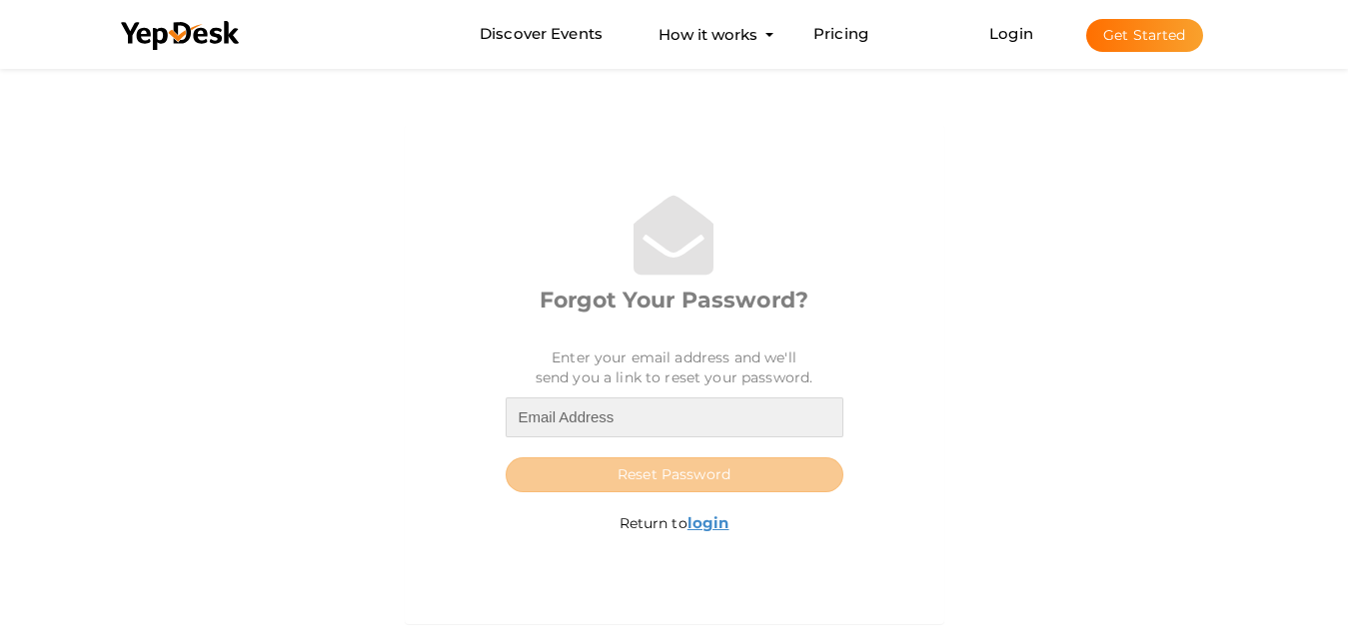
click at [612, 421] on input "email" at bounding box center [675, 418] width 338 height 40
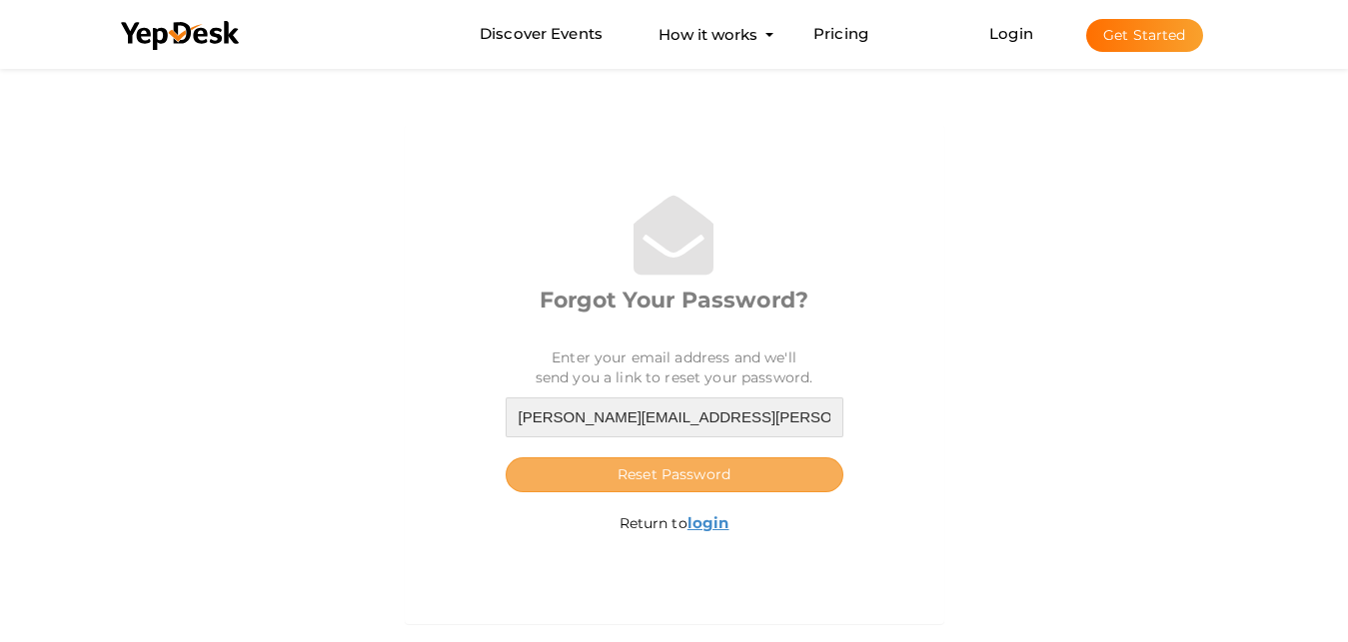
type input "[PERSON_NAME][EMAIL_ADDRESS][PERSON_NAME][DOMAIN_NAME]"
click at [611, 469] on button "Reset Password" at bounding box center [675, 475] width 338 height 35
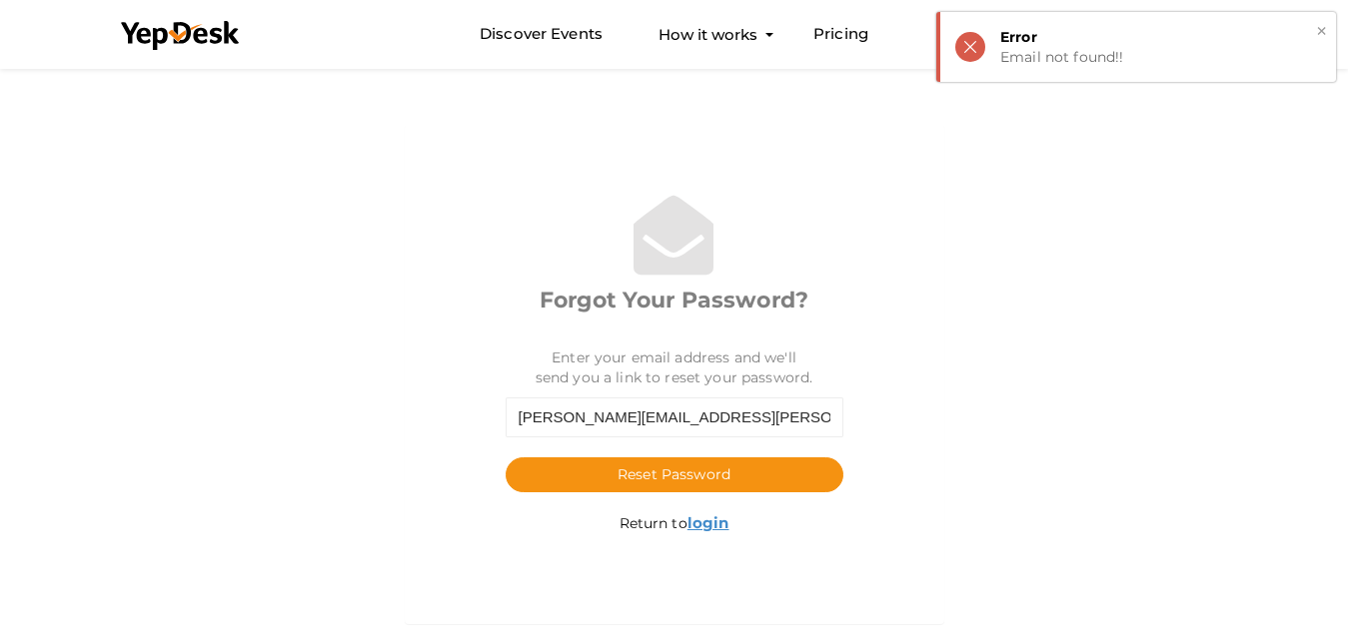
click at [972, 43] on div "× Error Email not found!!" at bounding box center [1136, 47] width 400 height 70
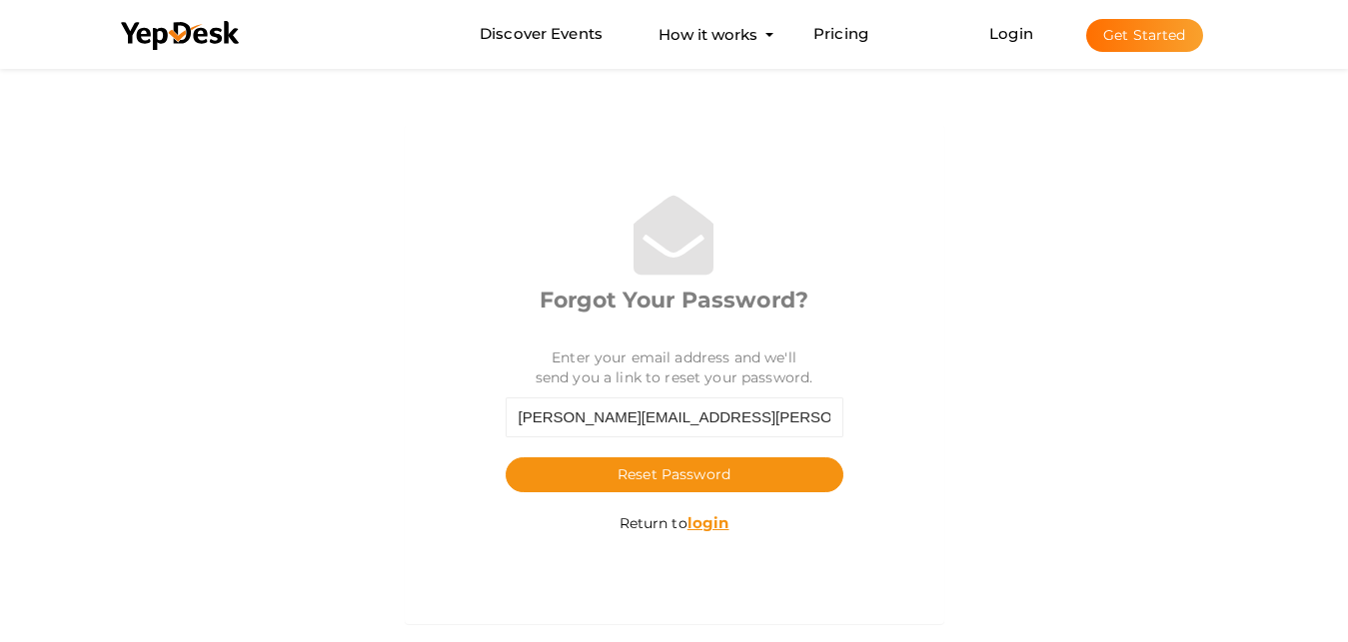
click at [699, 527] on u "login" at bounding box center [708, 522] width 42 height 19
